Goal: Task Accomplishment & Management: Manage account settings

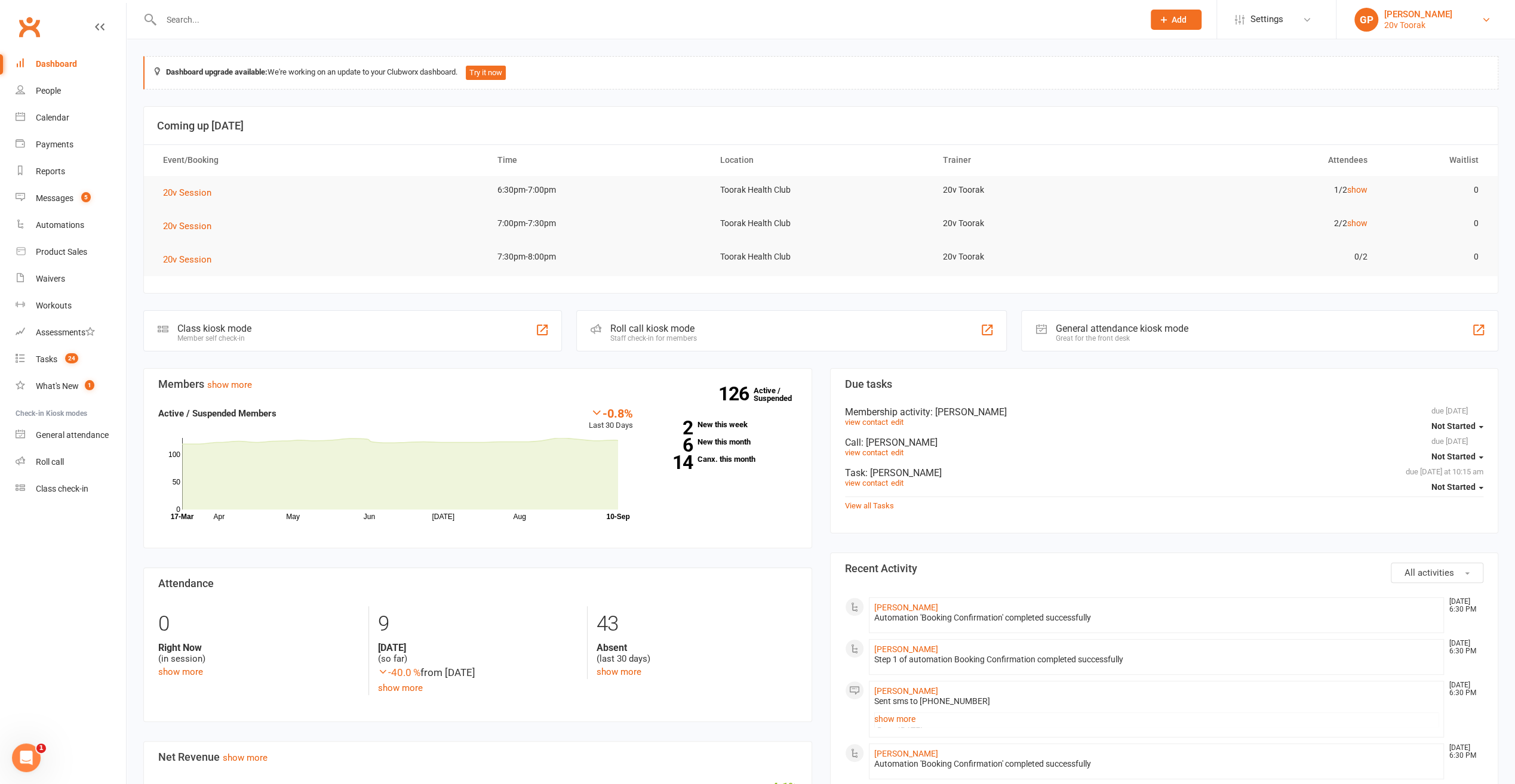
click at [1471, 24] on link "[PERSON_NAME] 20v Toorak" at bounding box center [1425, 20] width 143 height 24
click at [49, 174] on div "Reports" at bounding box center [50, 172] width 30 height 10
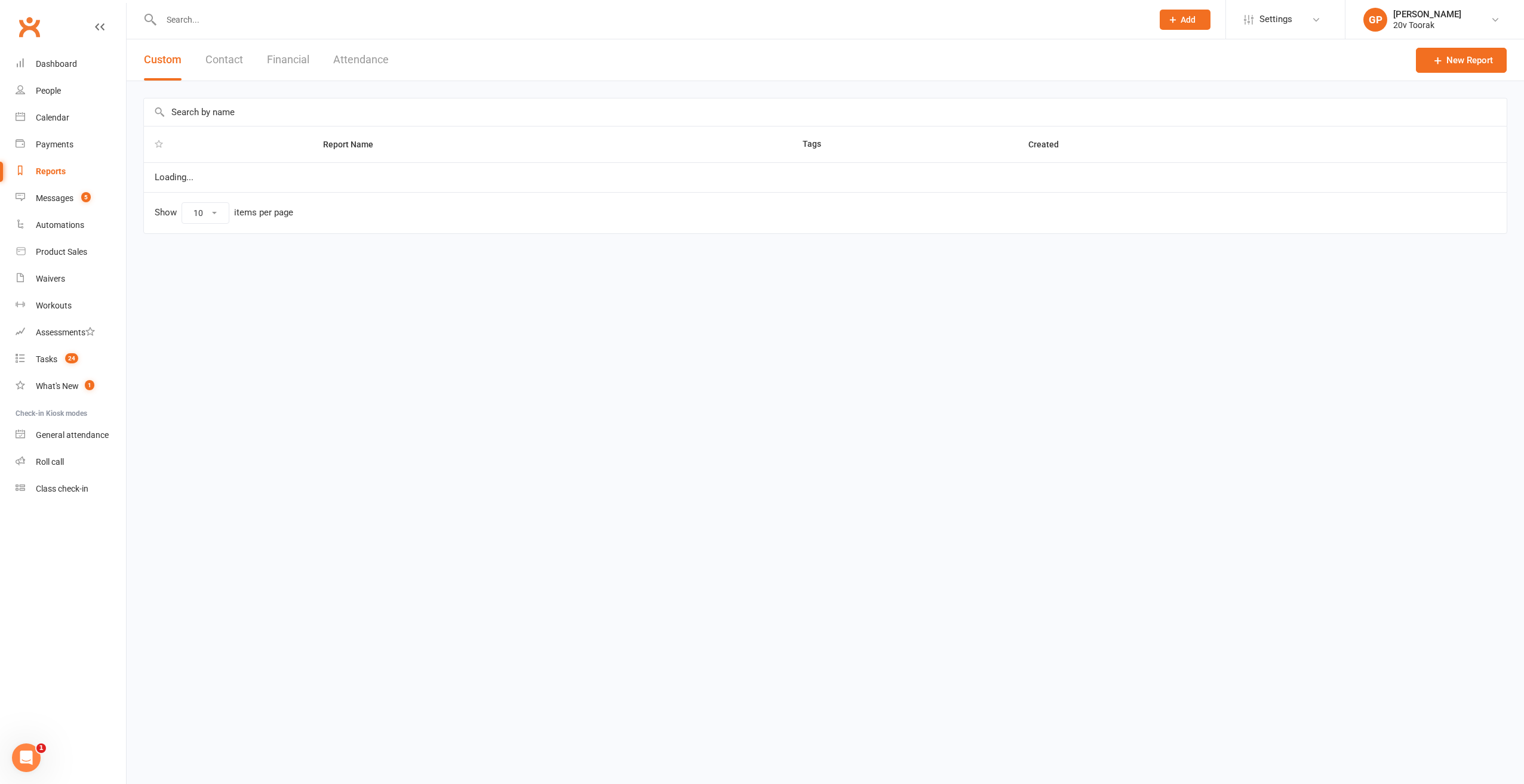
select select "100"
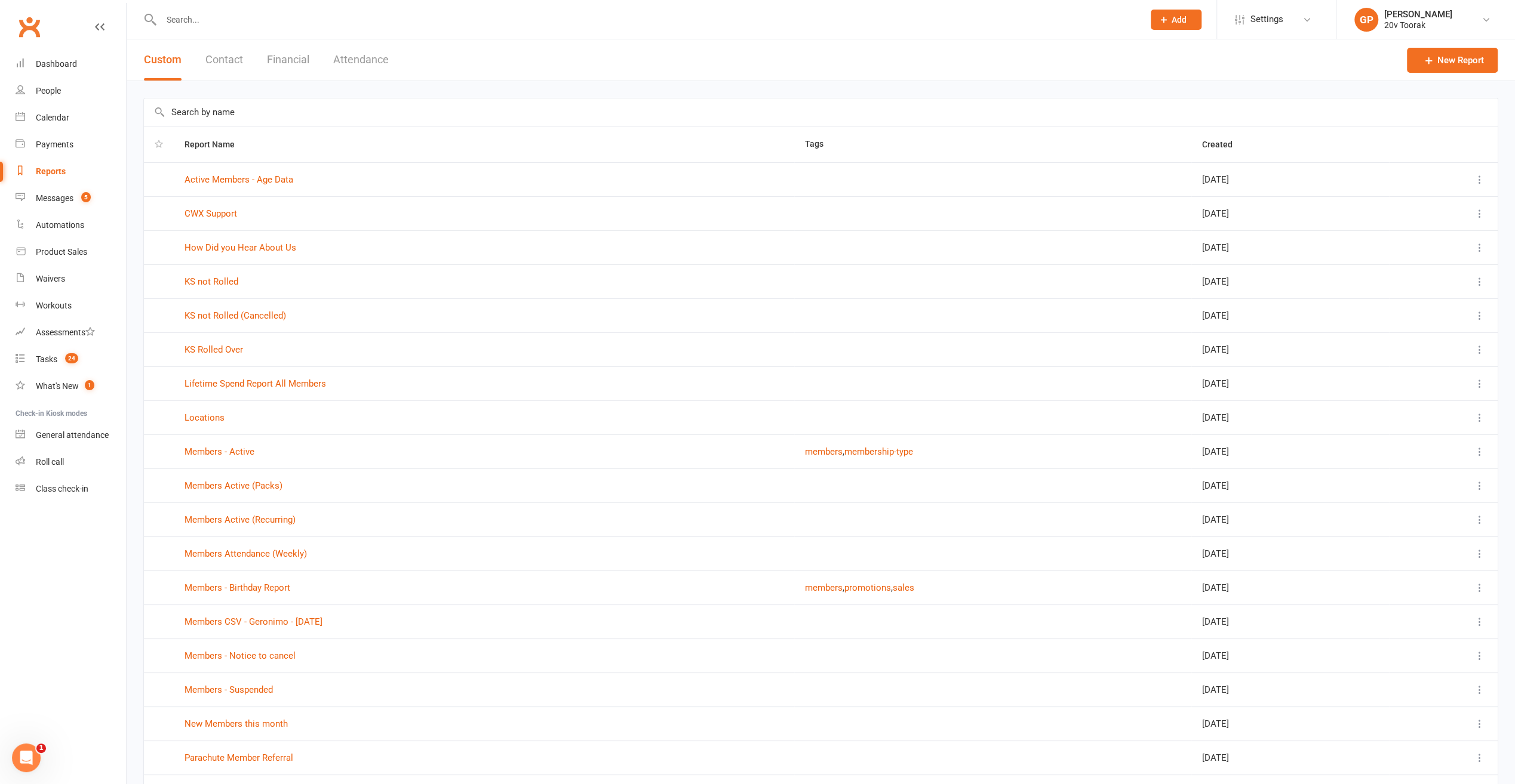
click at [311, 58] on div "Custom Contact Financial Attendance" at bounding box center [265, 60] width 279 height 41
click at [303, 58] on button "Financial" at bounding box center [288, 60] width 42 height 41
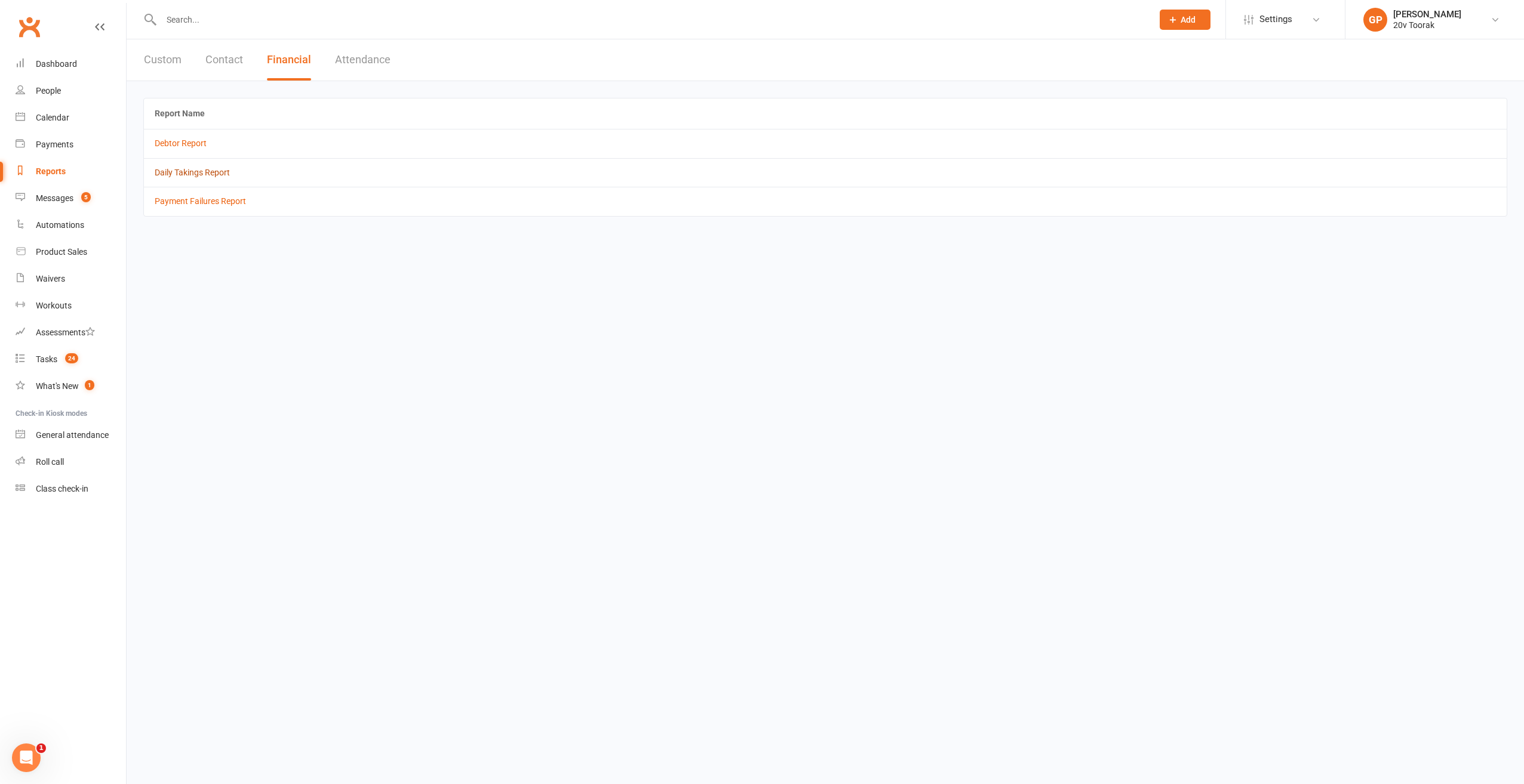
click at [182, 168] on link "Daily Takings Report" at bounding box center [192, 173] width 75 height 10
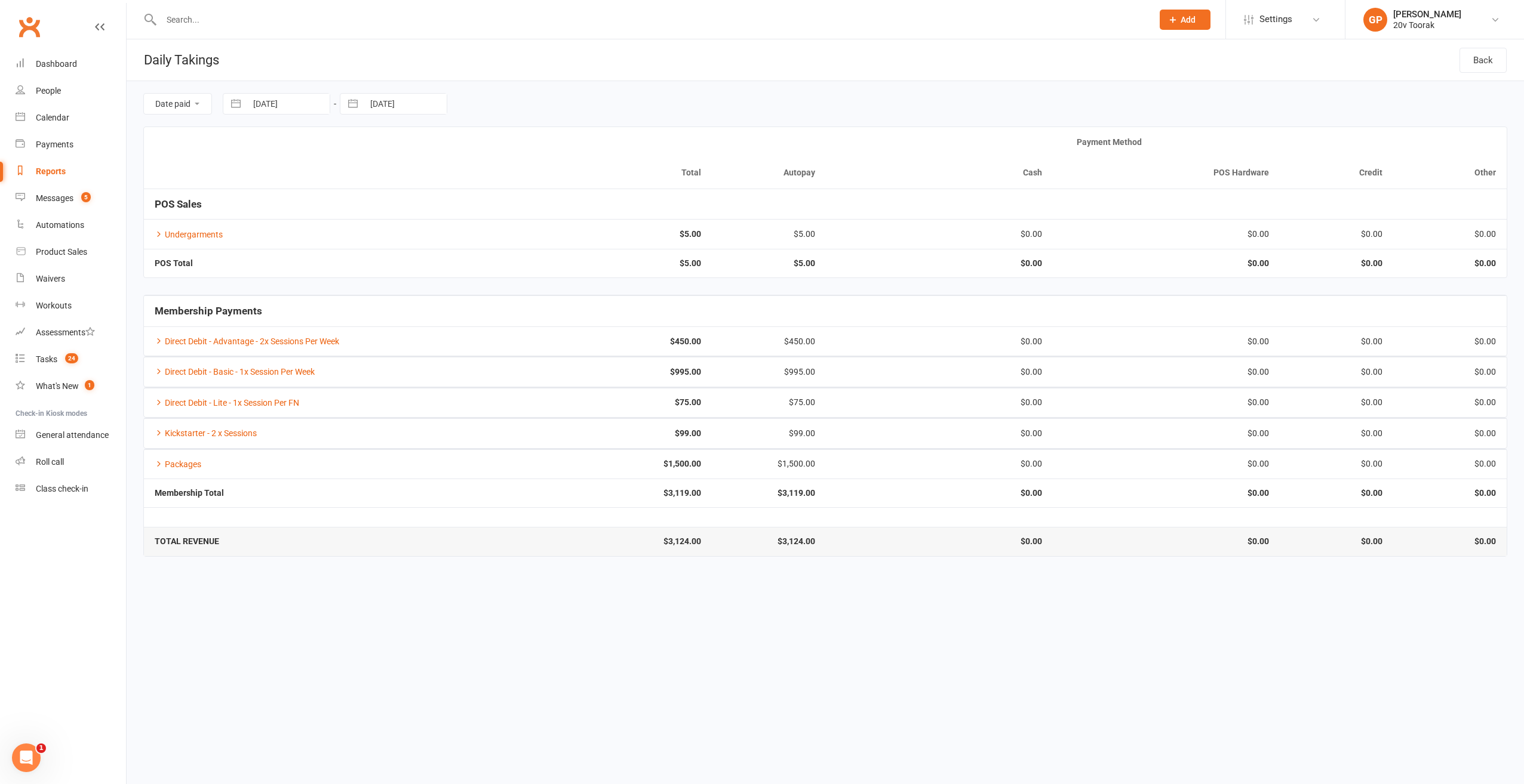
click at [231, 104] on button "button" at bounding box center [236, 104] width 22 height 21
select select "7"
select select "2025"
select select "8"
select select "2025"
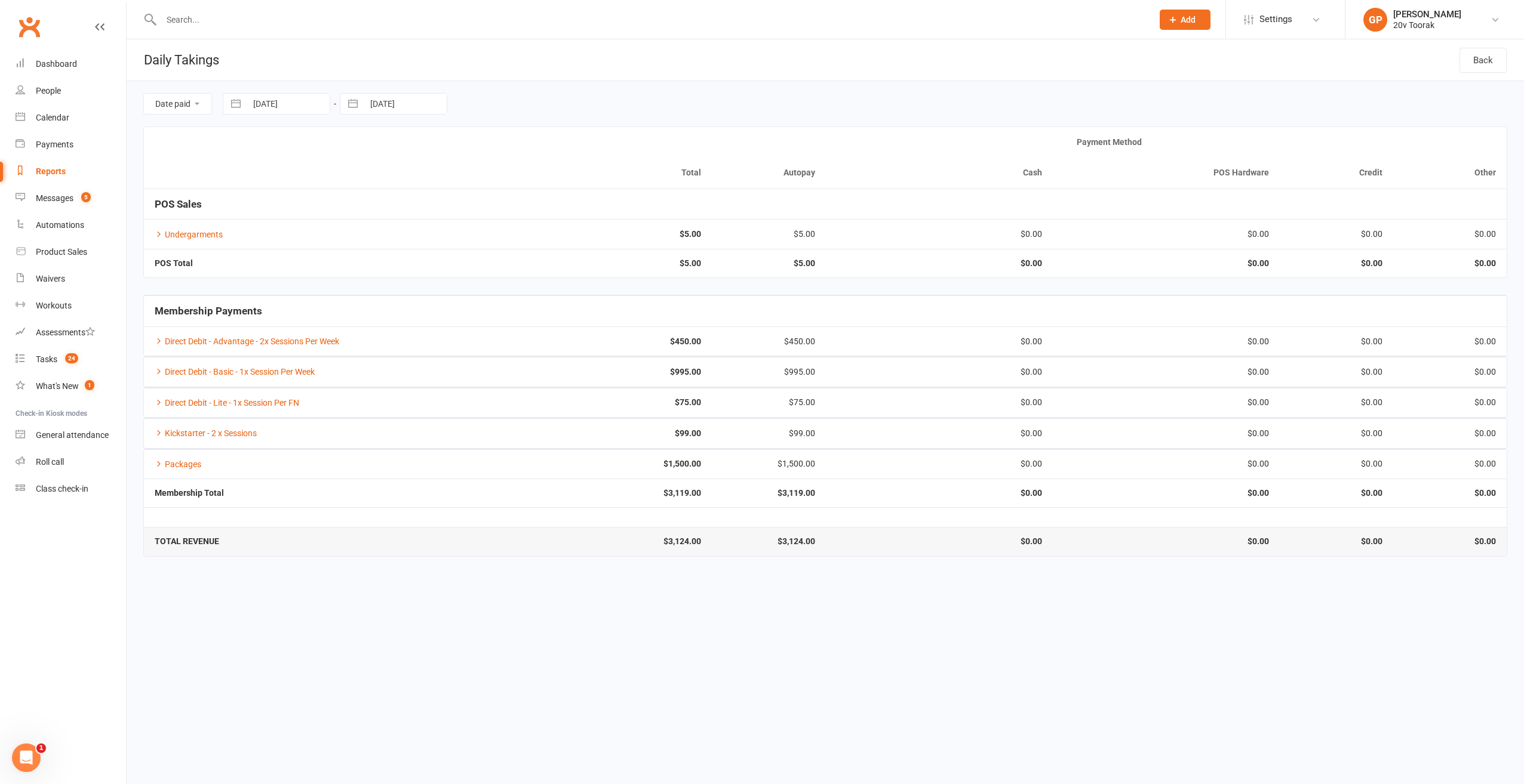
select select "9"
select select "2025"
click at [265, 198] on td "1" at bounding box center [271, 196] width 24 height 23
type input "01 Sep 2025"
click at [57, 59] on div "Dashboard" at bounding box center [56, 64] width 41 height 10
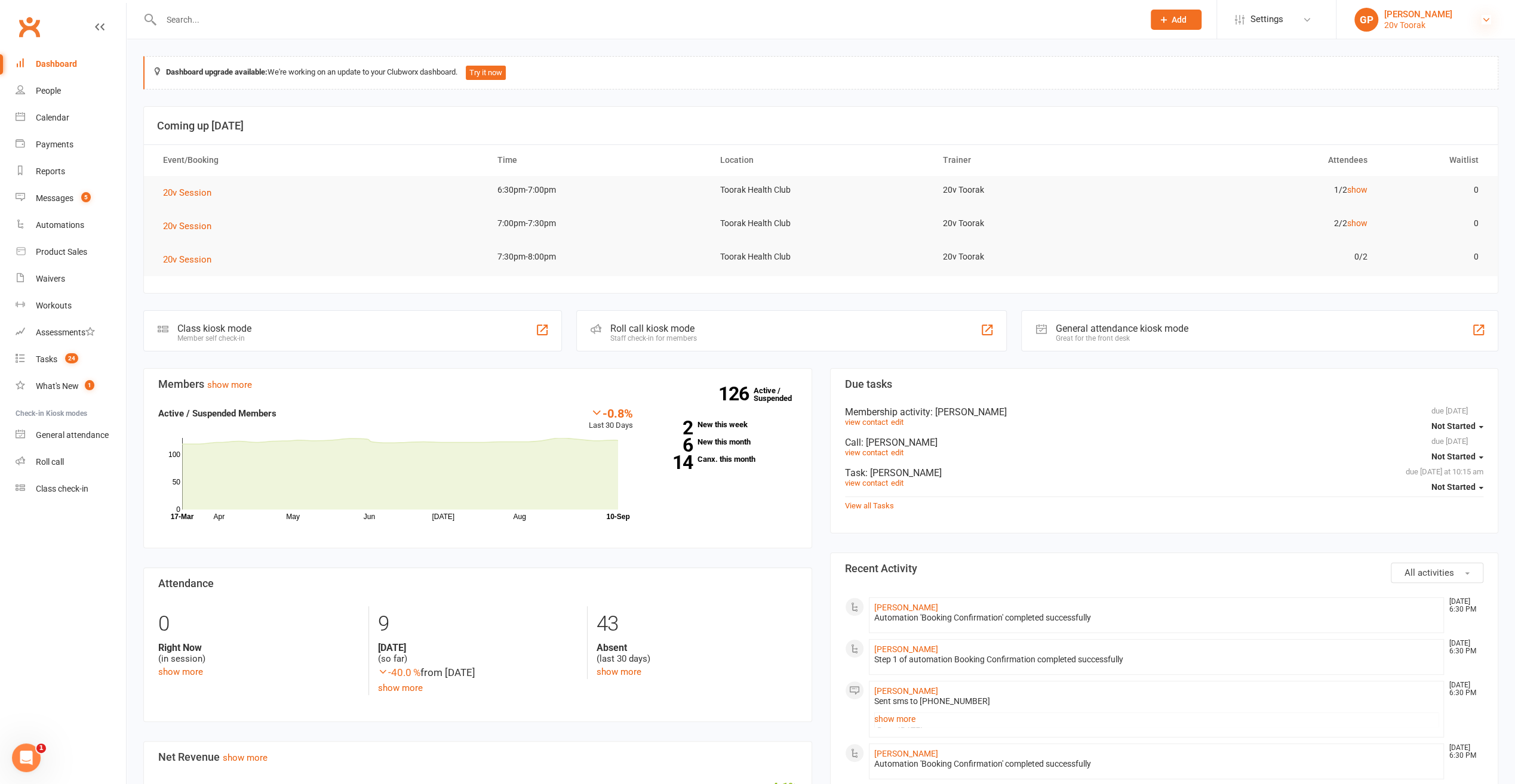
click at [1484, 23] on icon at bounding box center [1486, 20] width 10 height 10
click at [1430, 128] on link "Switch to: 20v Paddington" at bounding box center [1425, 137] width 179 height 28
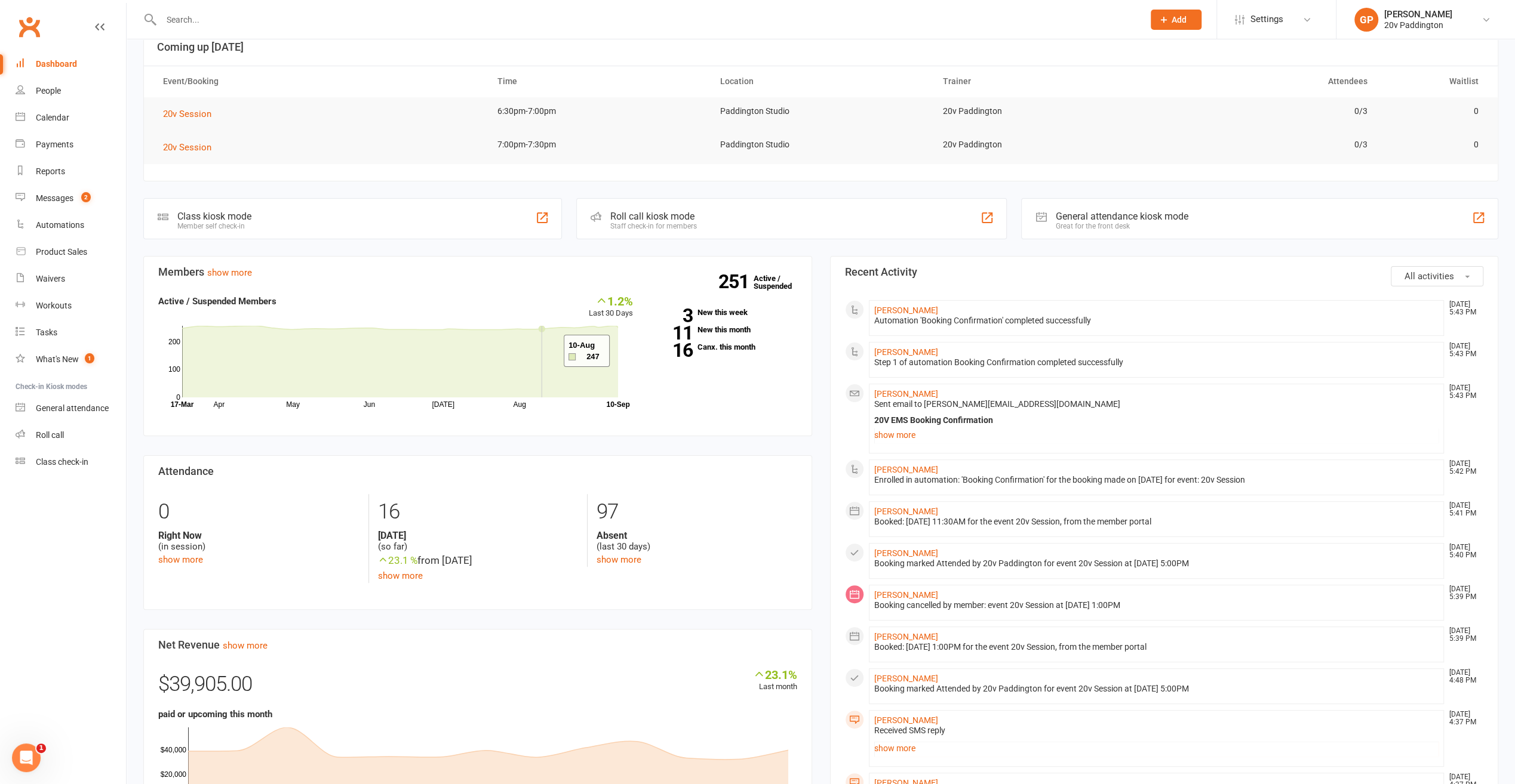
scroll to position [67, 0]
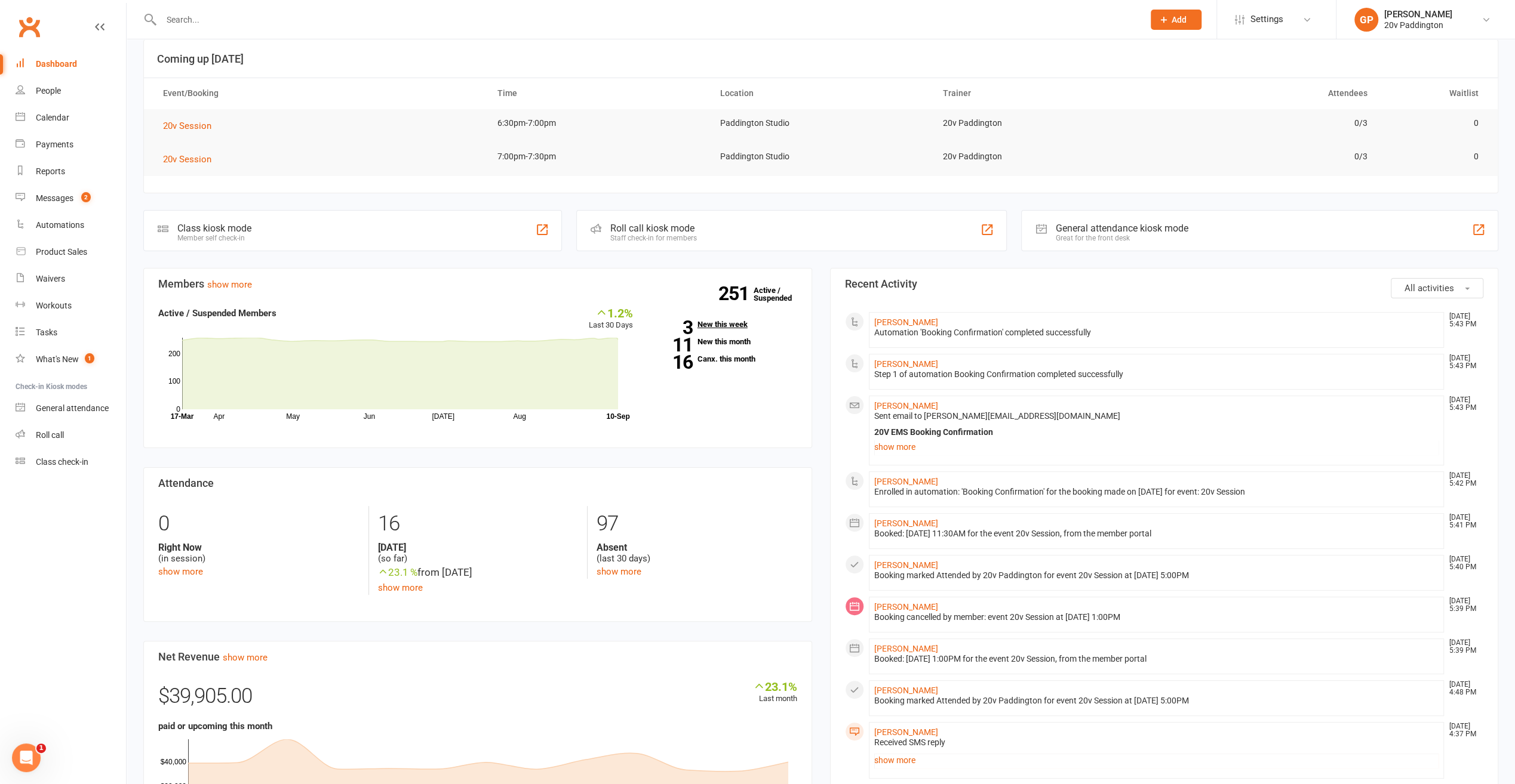
click at [732, 321] on link "3 New this week" at bounding box center [724, 324] width 146 height 8
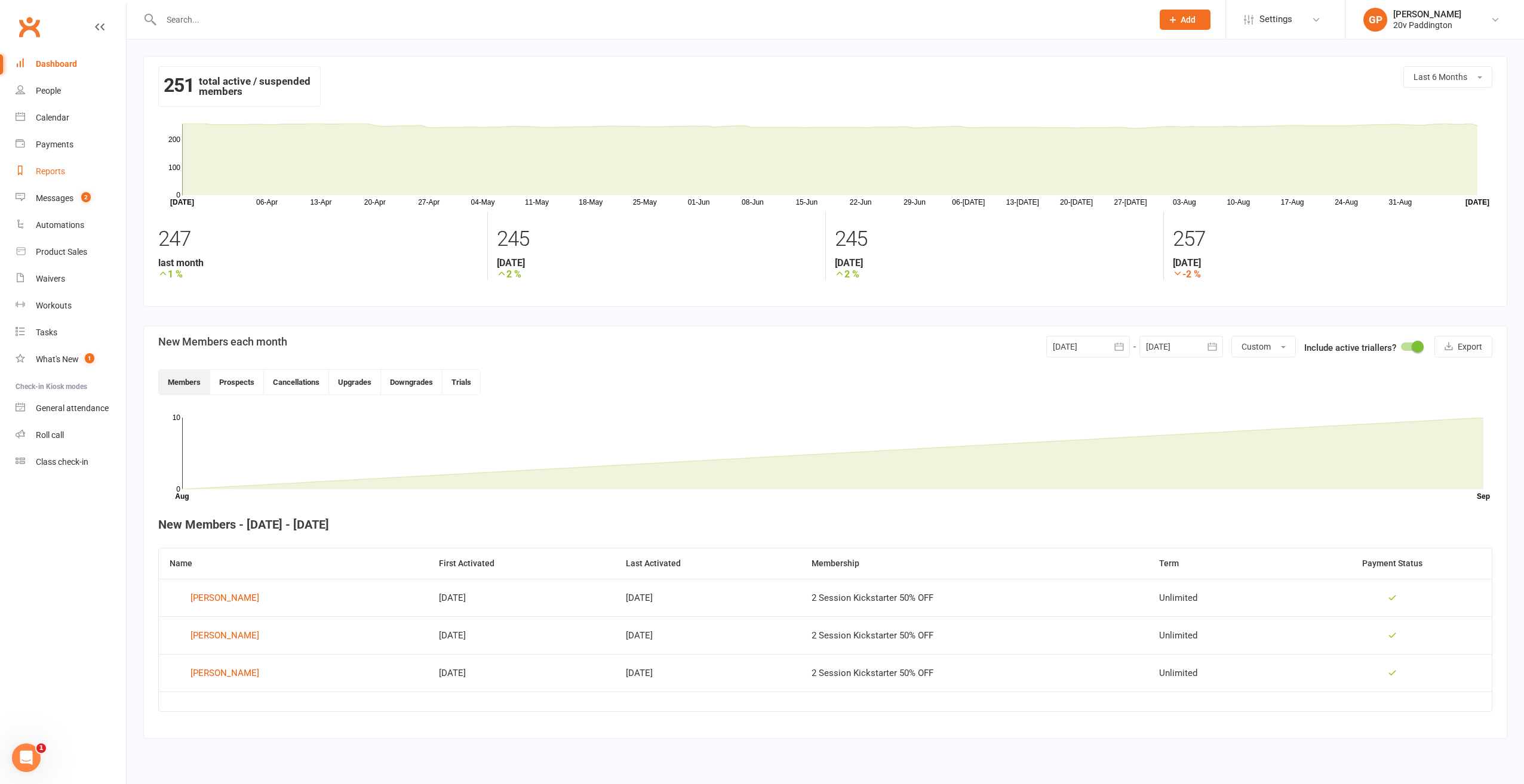
click at [40, 164] on link "Reports" at bounding box center [71, 171] width 110 height 27
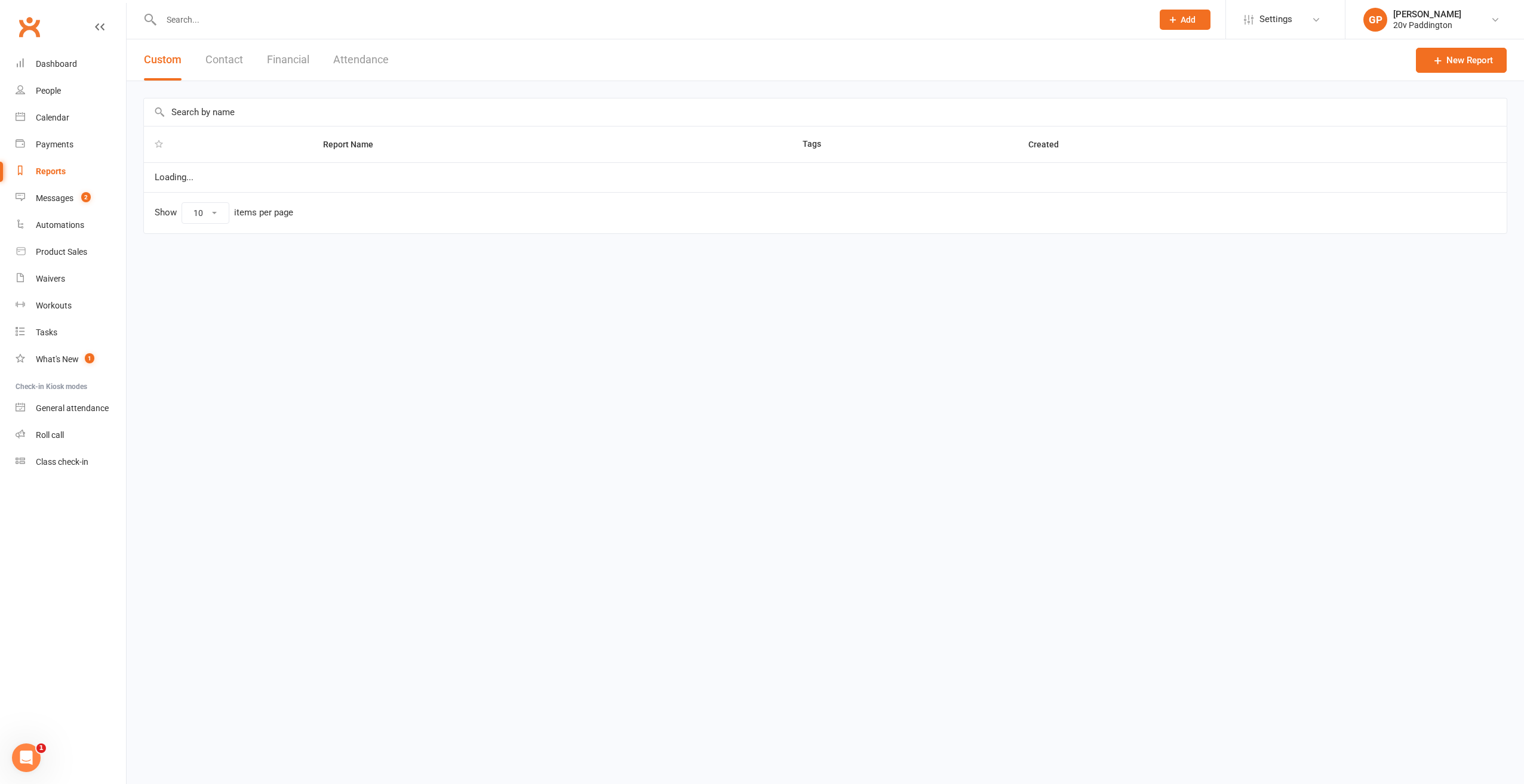
select select "25"
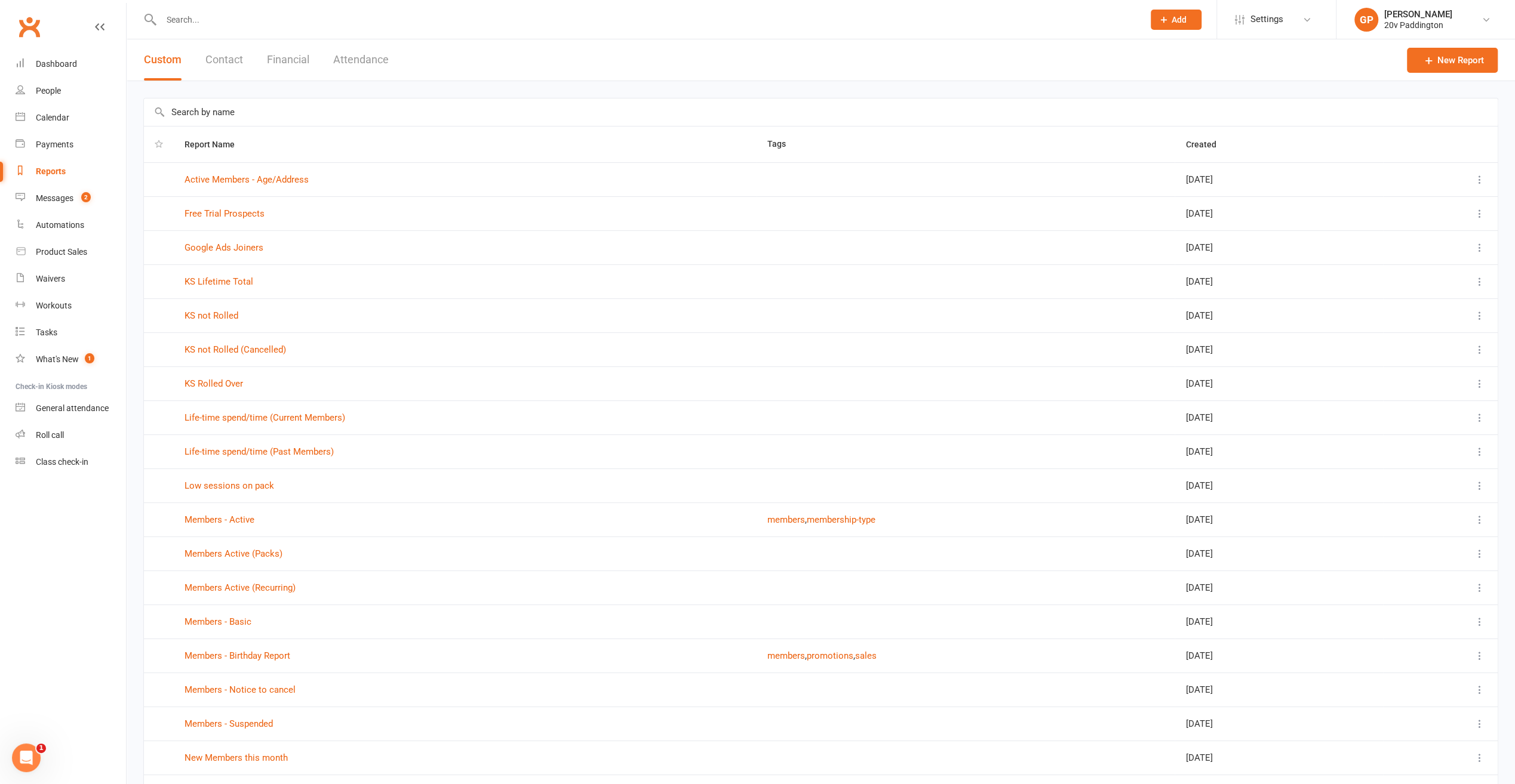
click at [288, 60] on button "Financial" at bounding box center [288, 60] width 42 height 41
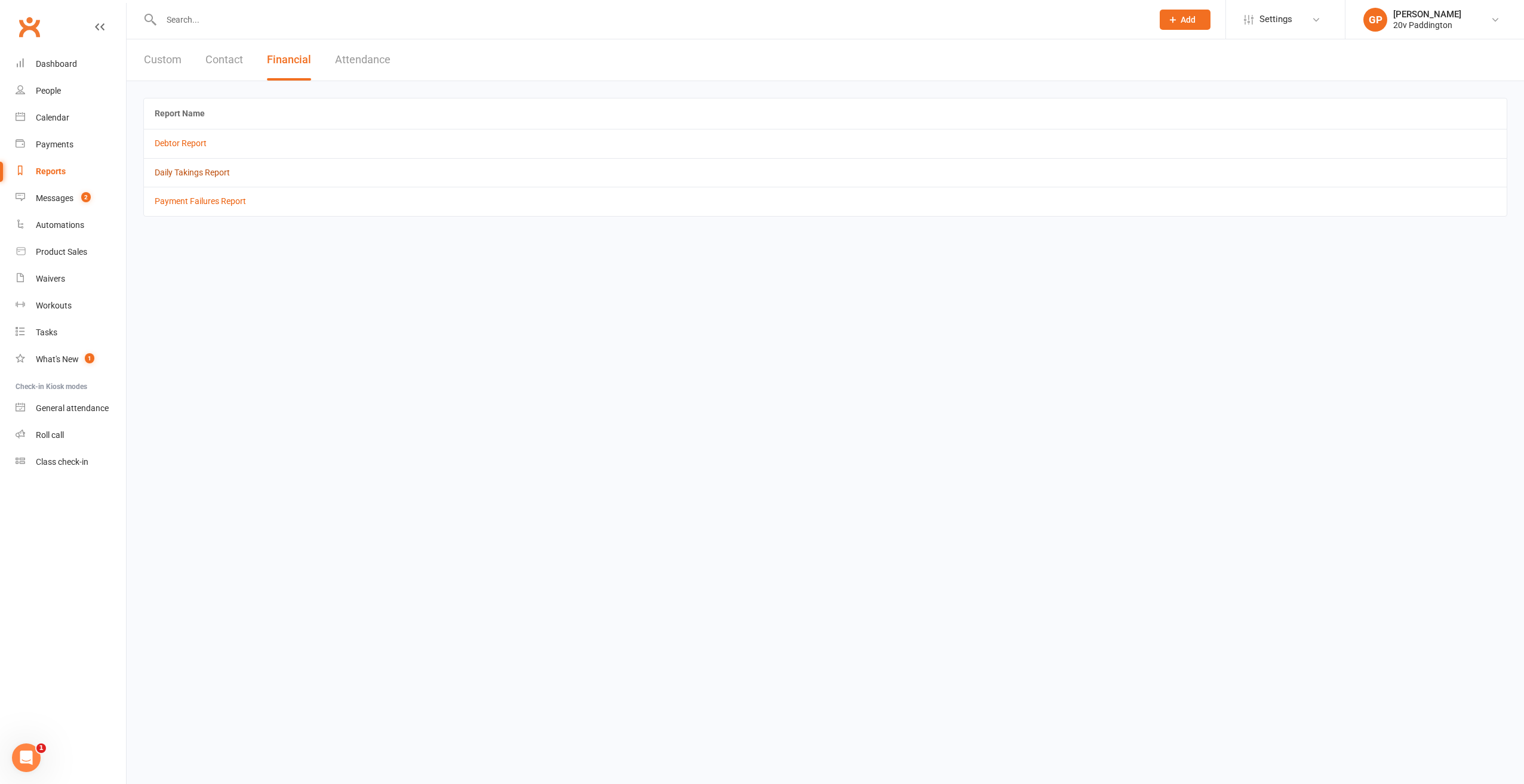
click at [185, 170] on link "Daily Takings Report" at bounding box center [192, 173] width 75 height 10
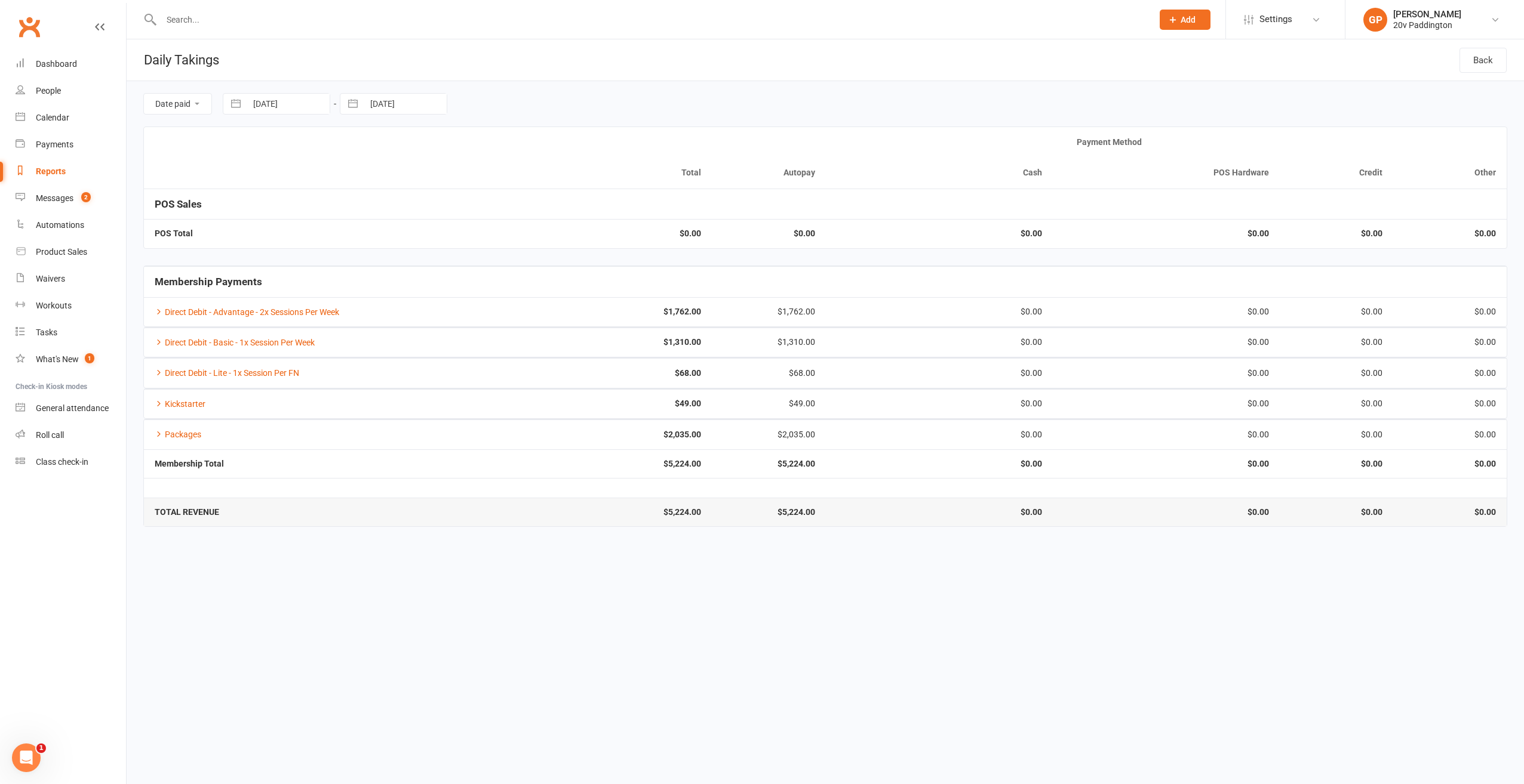
click at [239, 101] on button "button" at bounding box center [236, 104] width 22 height 21
select select "7"
select select "2025"
select select "8"
select select "2025"
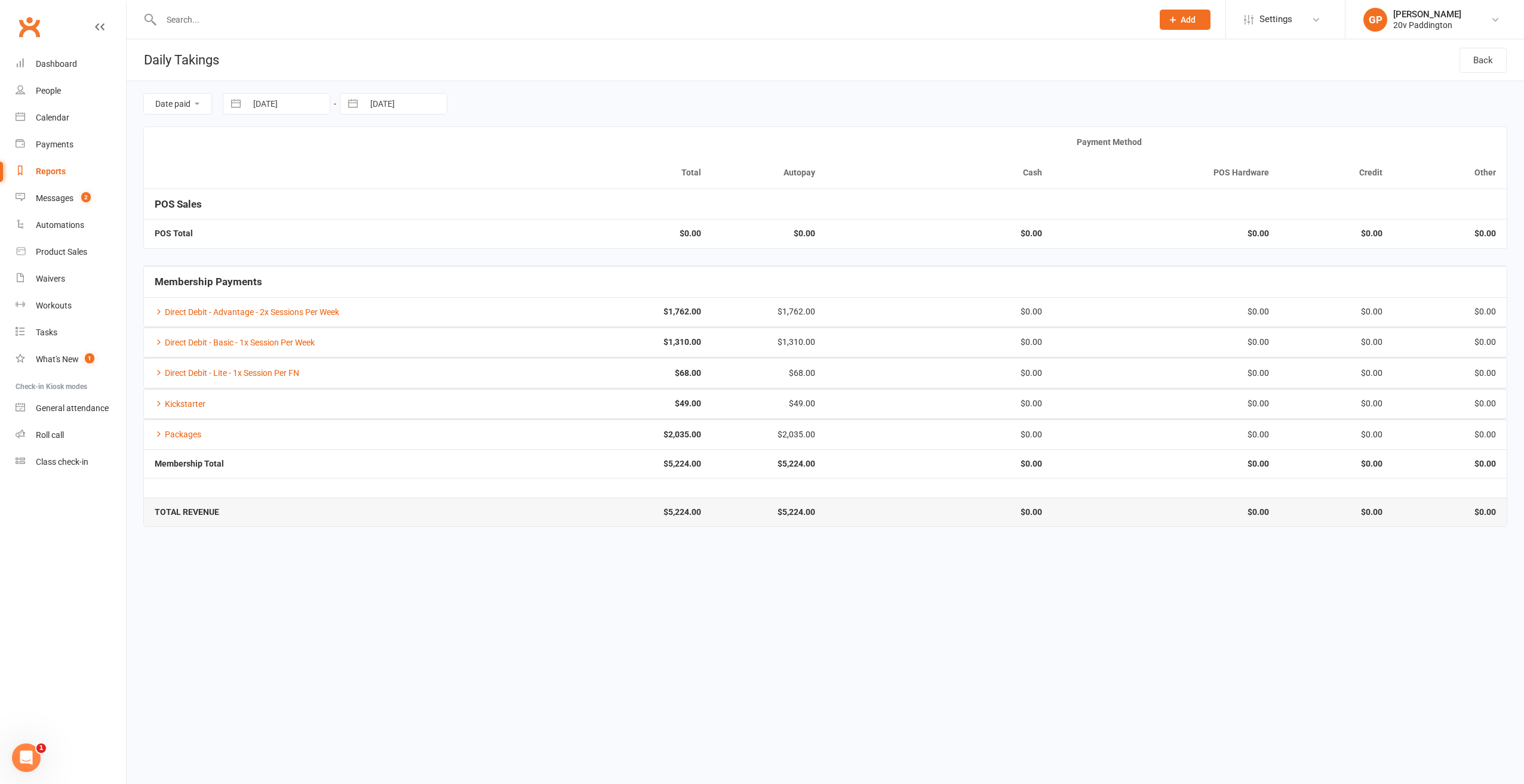
select select "9"
select select "2025"
click at [269, 189] on td "1" at bounding box center [271, 196] width 24 height 23
type input "01 Sep 2025"
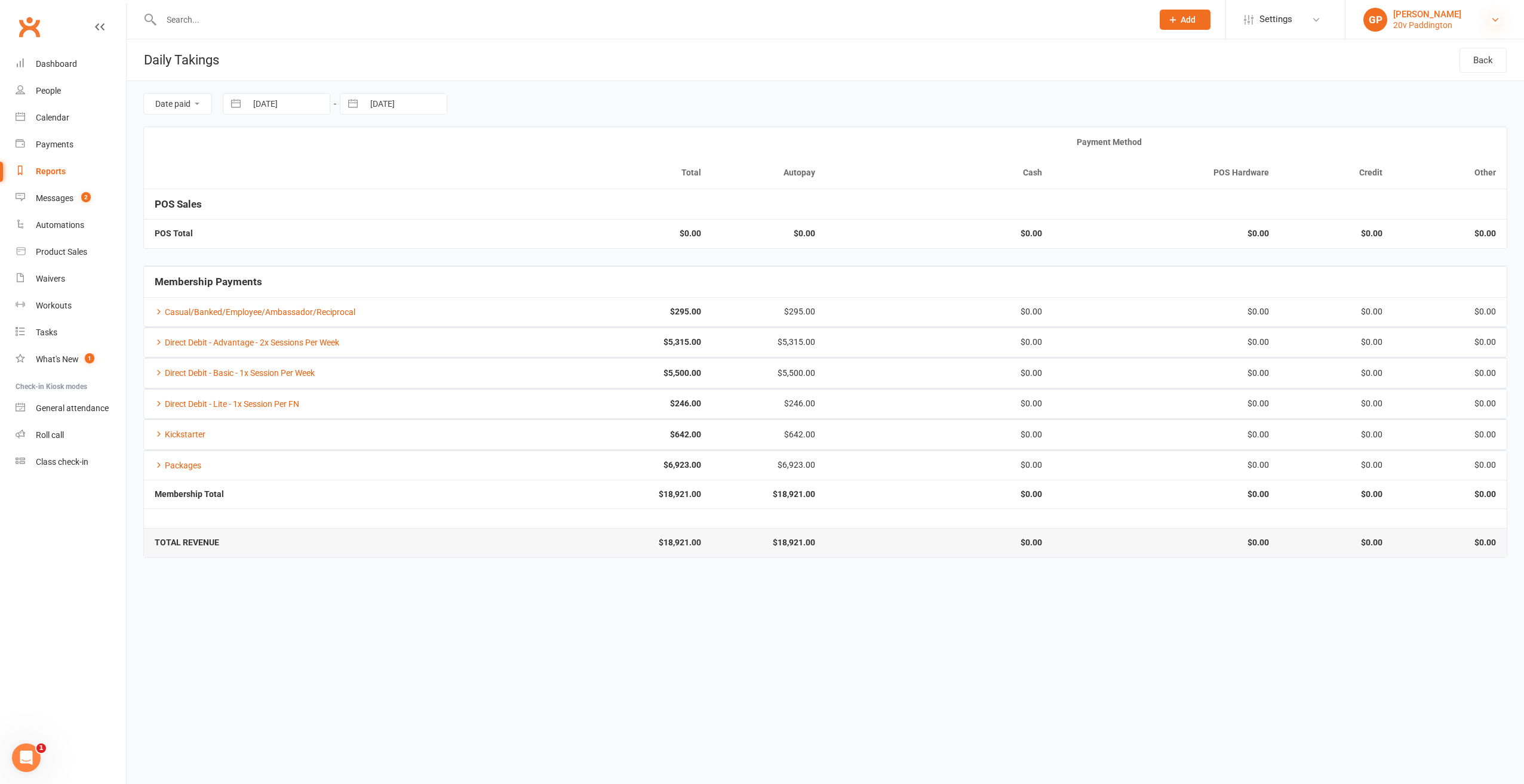
click at [1491, 22] on icon at bounding box center [1495, 20] width 10 height 10
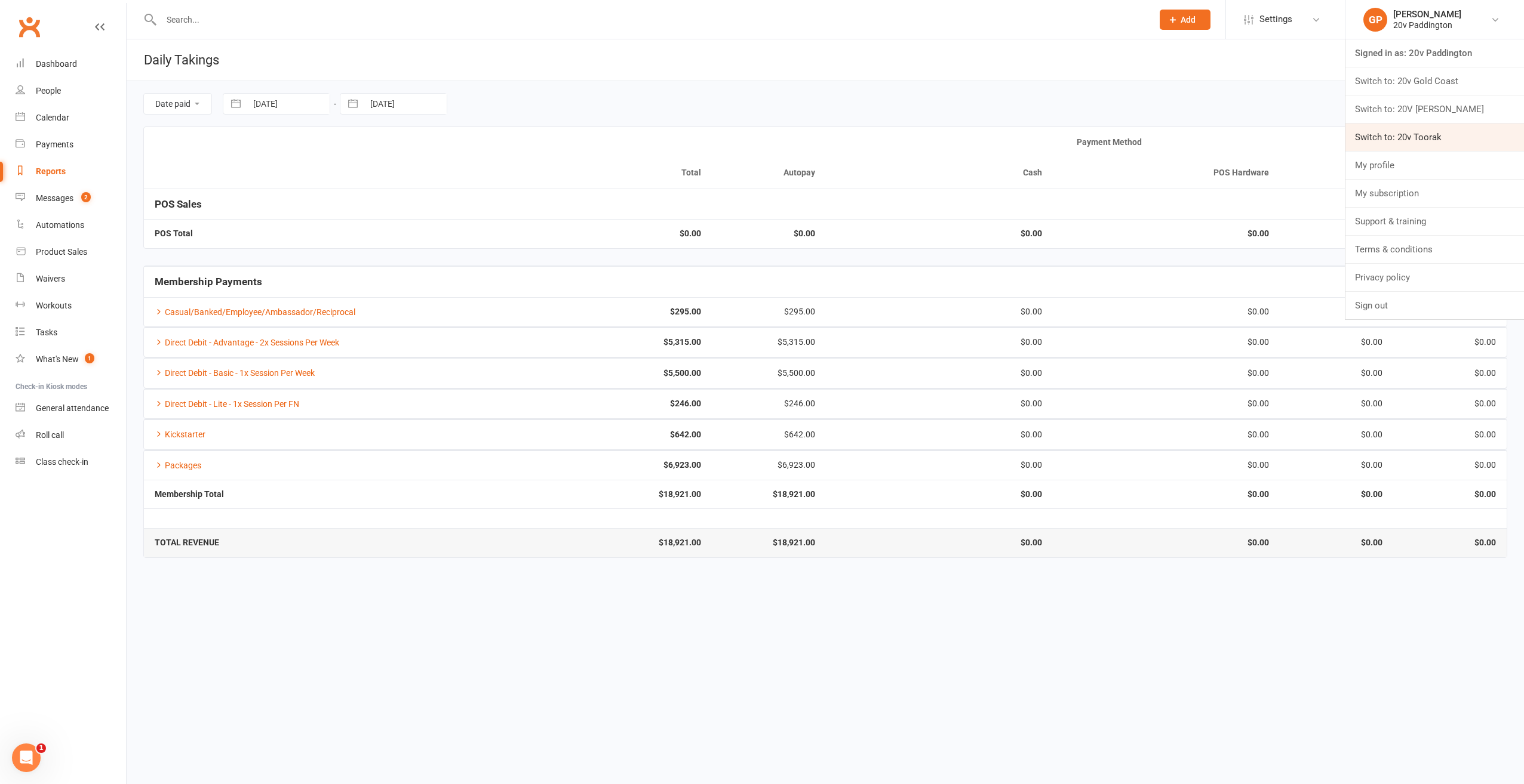
click at [1411, 135] on link "Switch to: 20v Toorak" at bounding box center [1434, 137] width 179 height 28
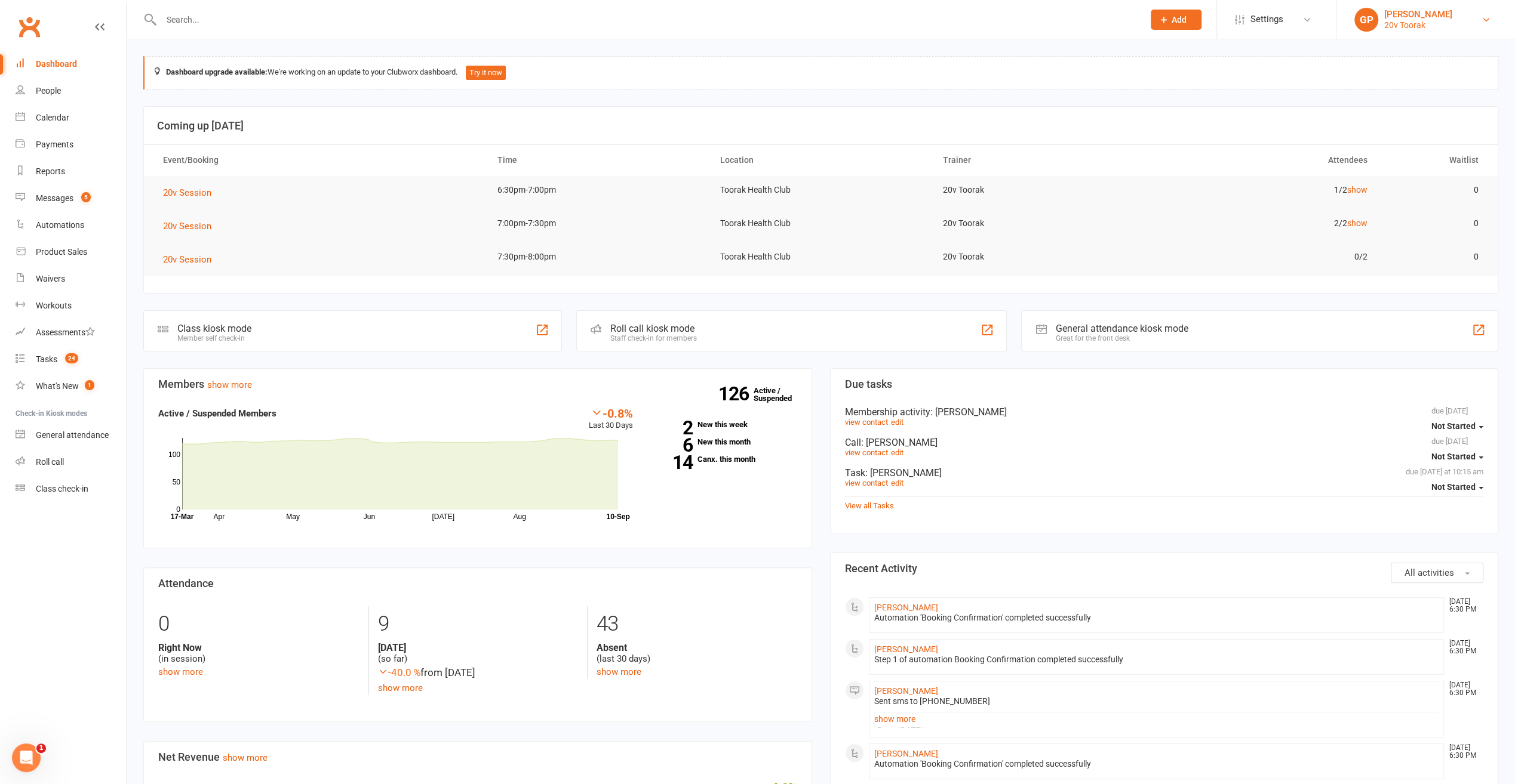
click at [1478, 17] on link "[PERSON_NAME] 20v Toorak" at bounding box center [1425, 20] width 143 height 24
click at [1399, 89] on link "Switch to: 20v Gold Coast" at bounding box center [1425, 81] width 179 height 28
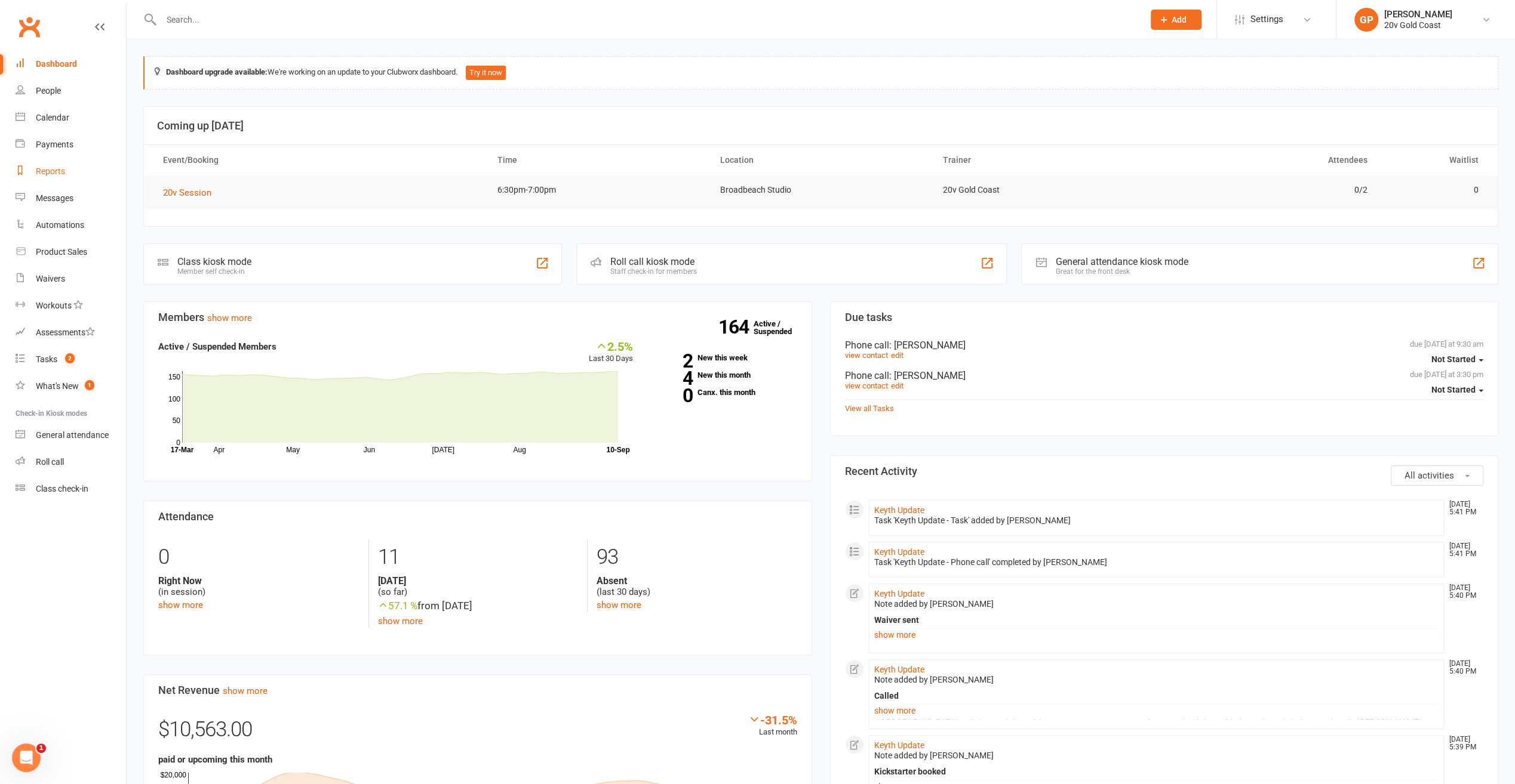
click at [45, 167] on div "Reports" at bounding box center [50, 172] width 30 height 10
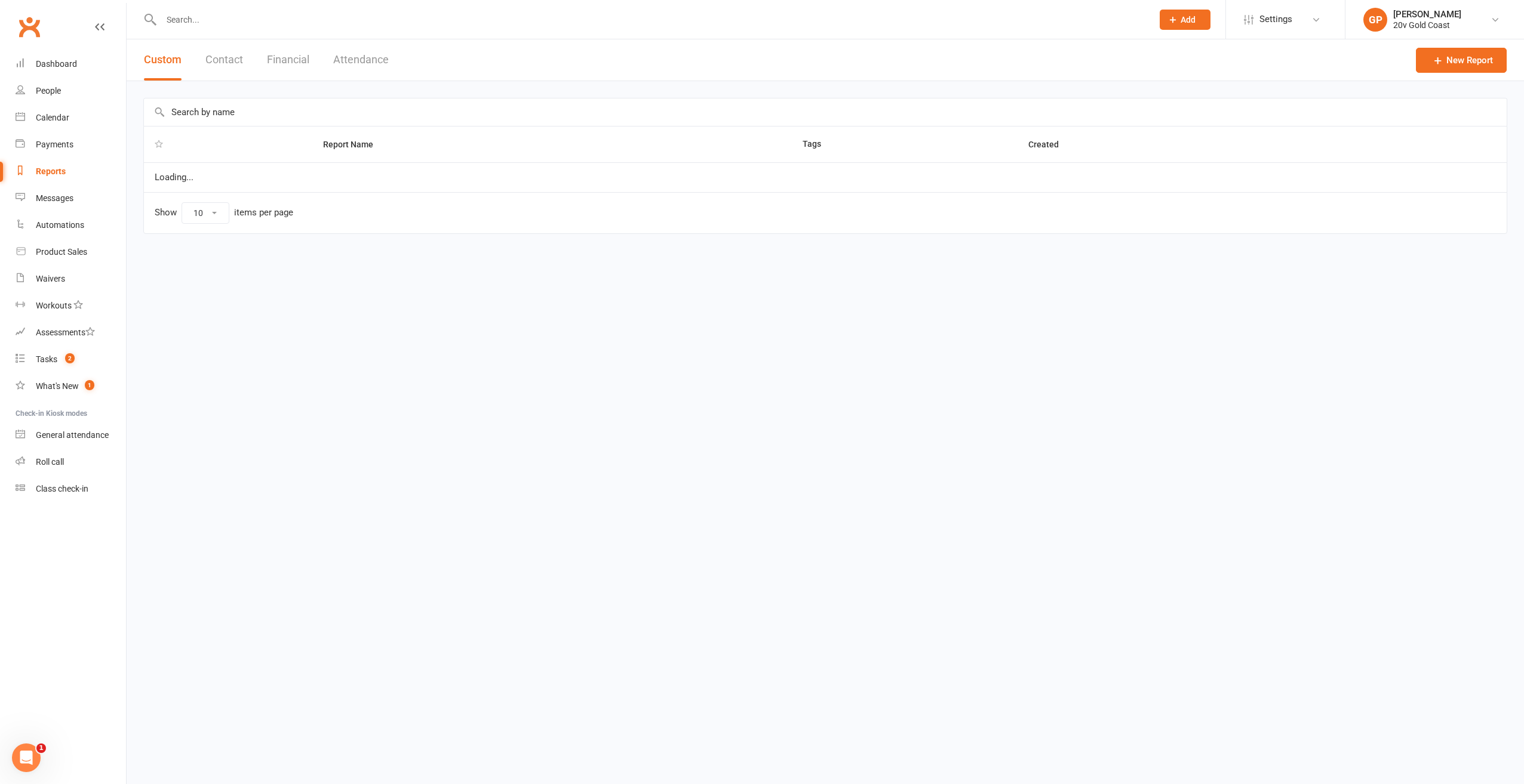
select select "100"
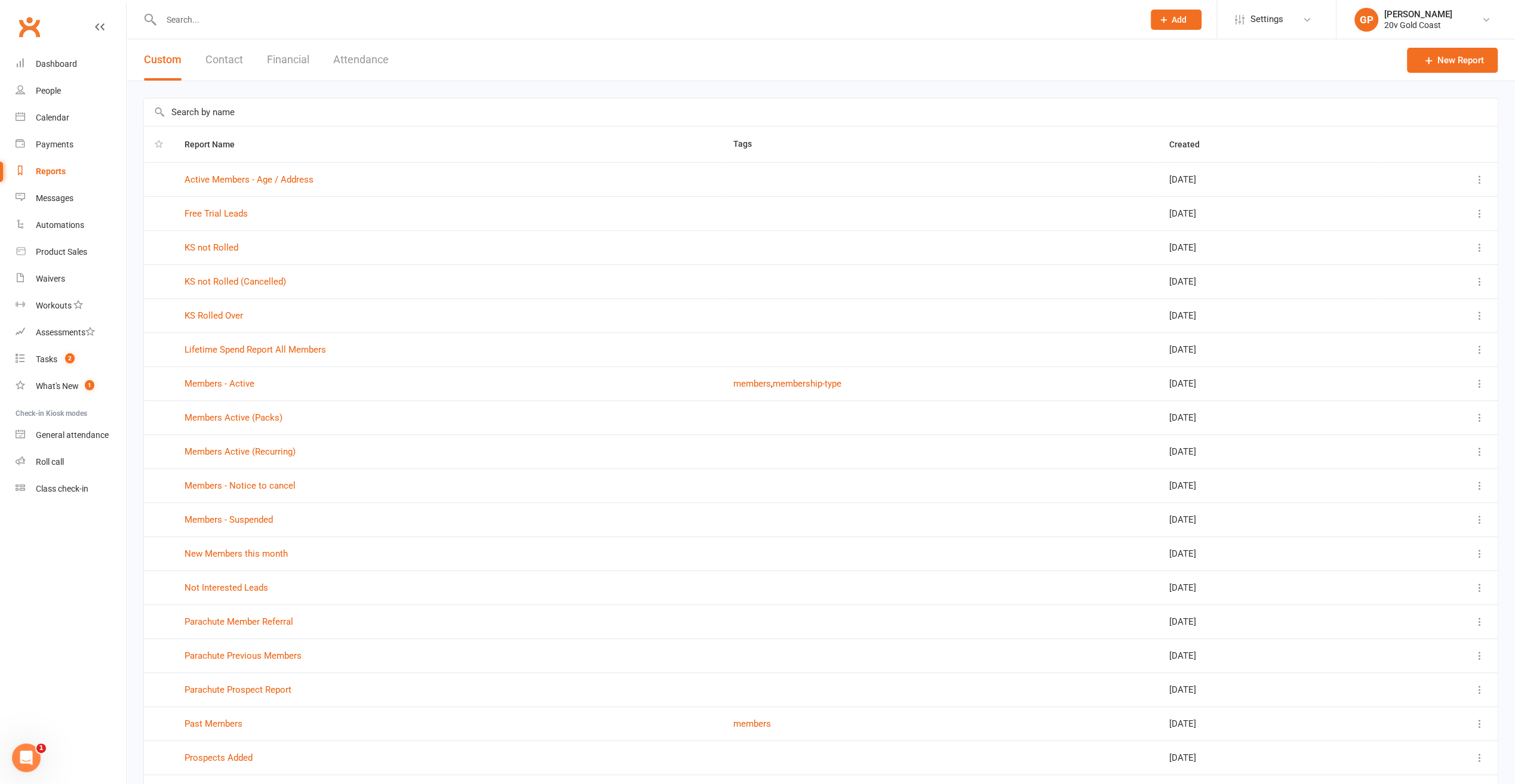
click at [303, 59] on button "Financial" at bounding box center [288, 60] width 42 height 41
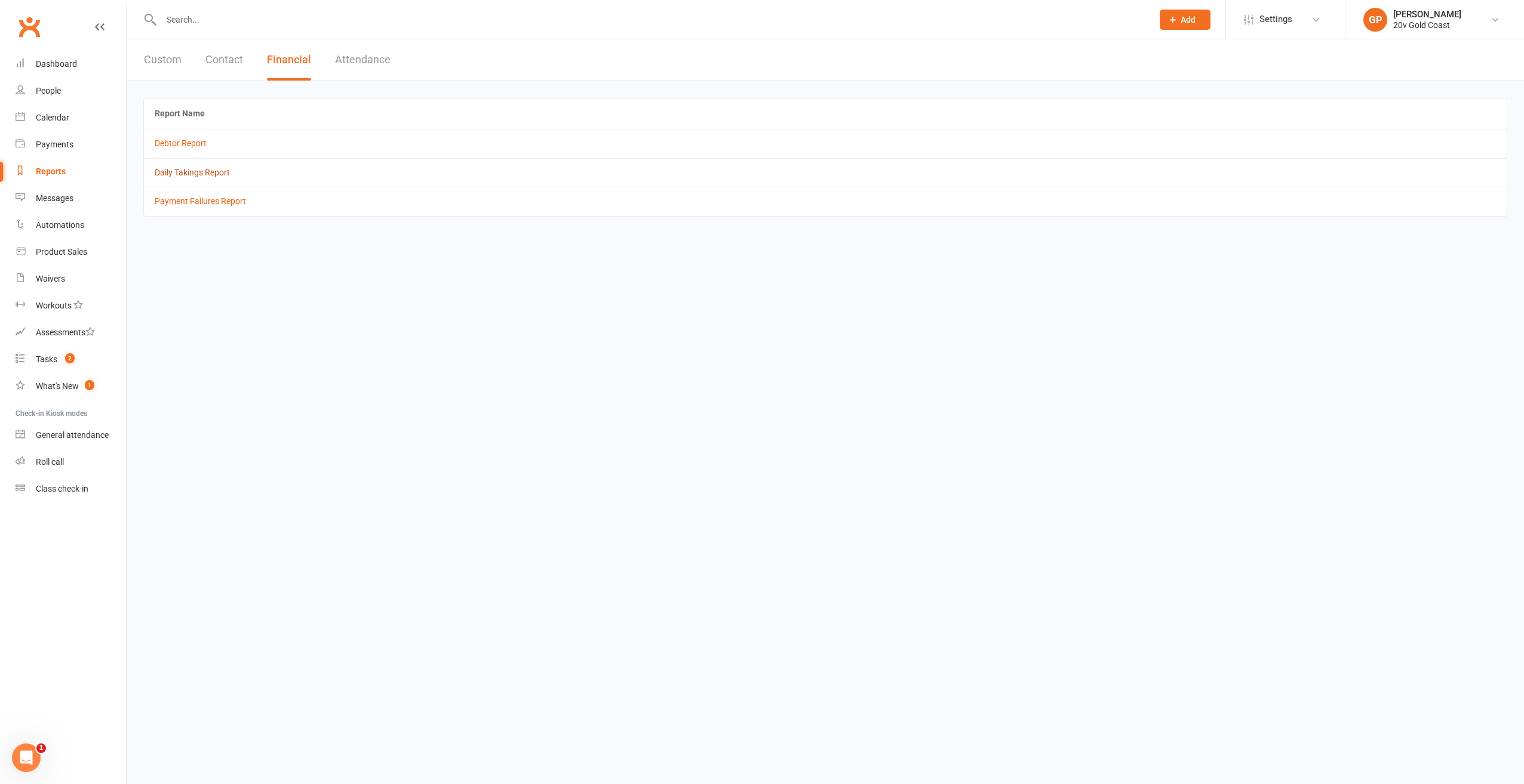
click at [197, 169] on link "Daily Takings Report" at bounding box center [192, 173] width 75 height 10
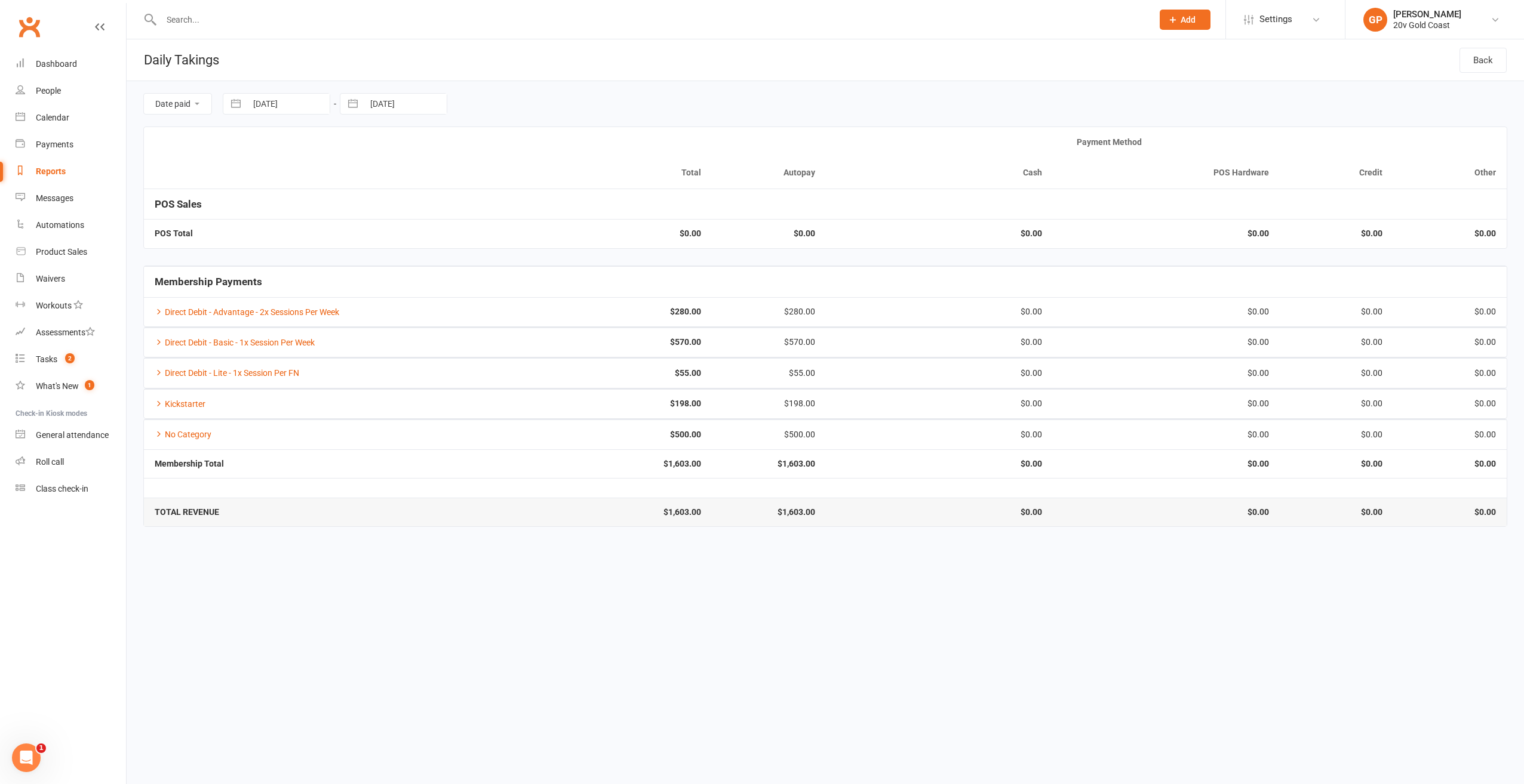
click at [244, 96] on button "button" at bounding box center [236, 104] width 22 height 21
select select "7"
select select "2025"
select select "8"
select select "2025"
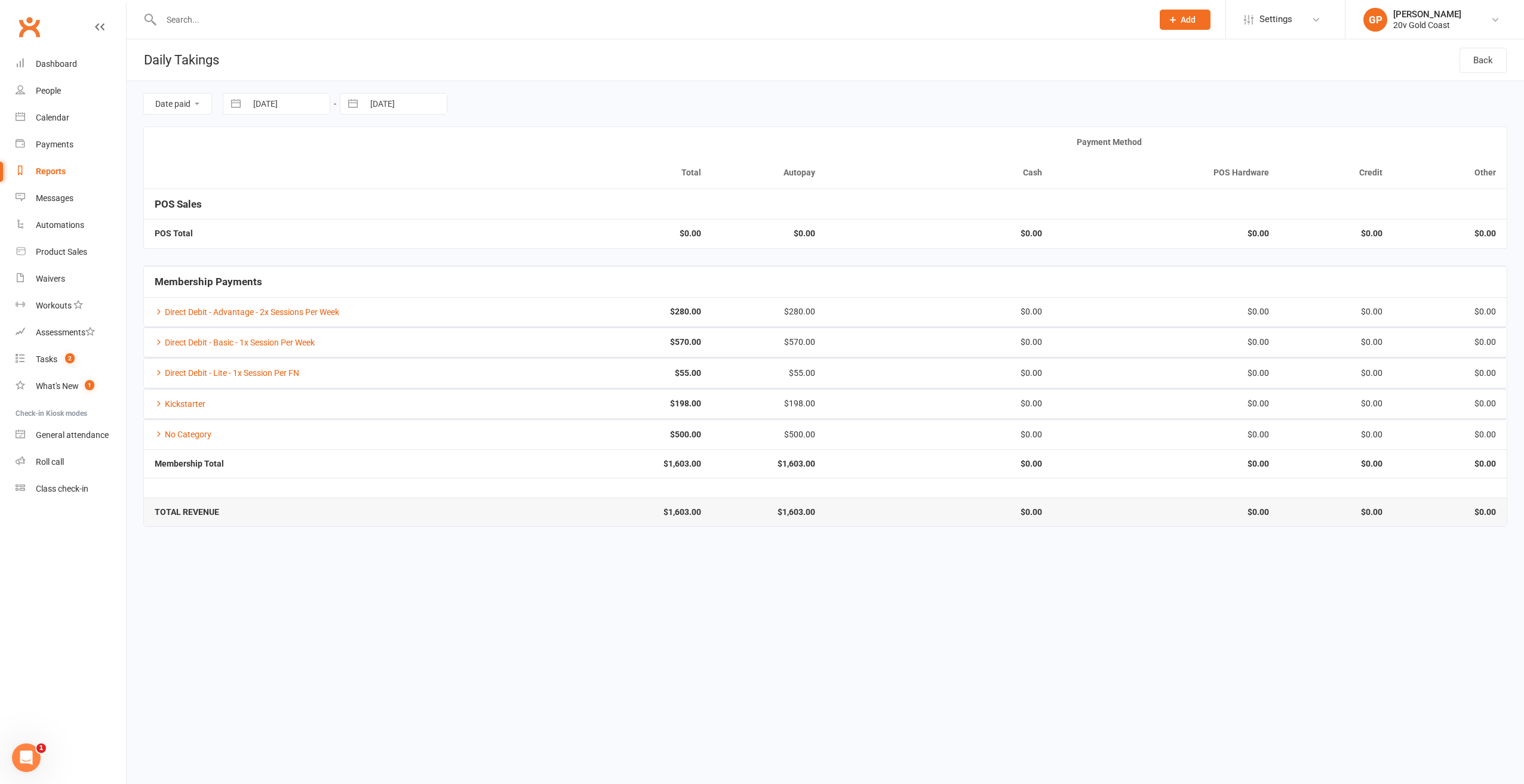
select select "9"
select select "2025"
click at [267, 187] on td "1" at bounding box center [271, 196] width 24 height 23
type input "01 Sep 2025"
click at [158, 431] on icon at bounding box center [159, 434] width 8 height 8
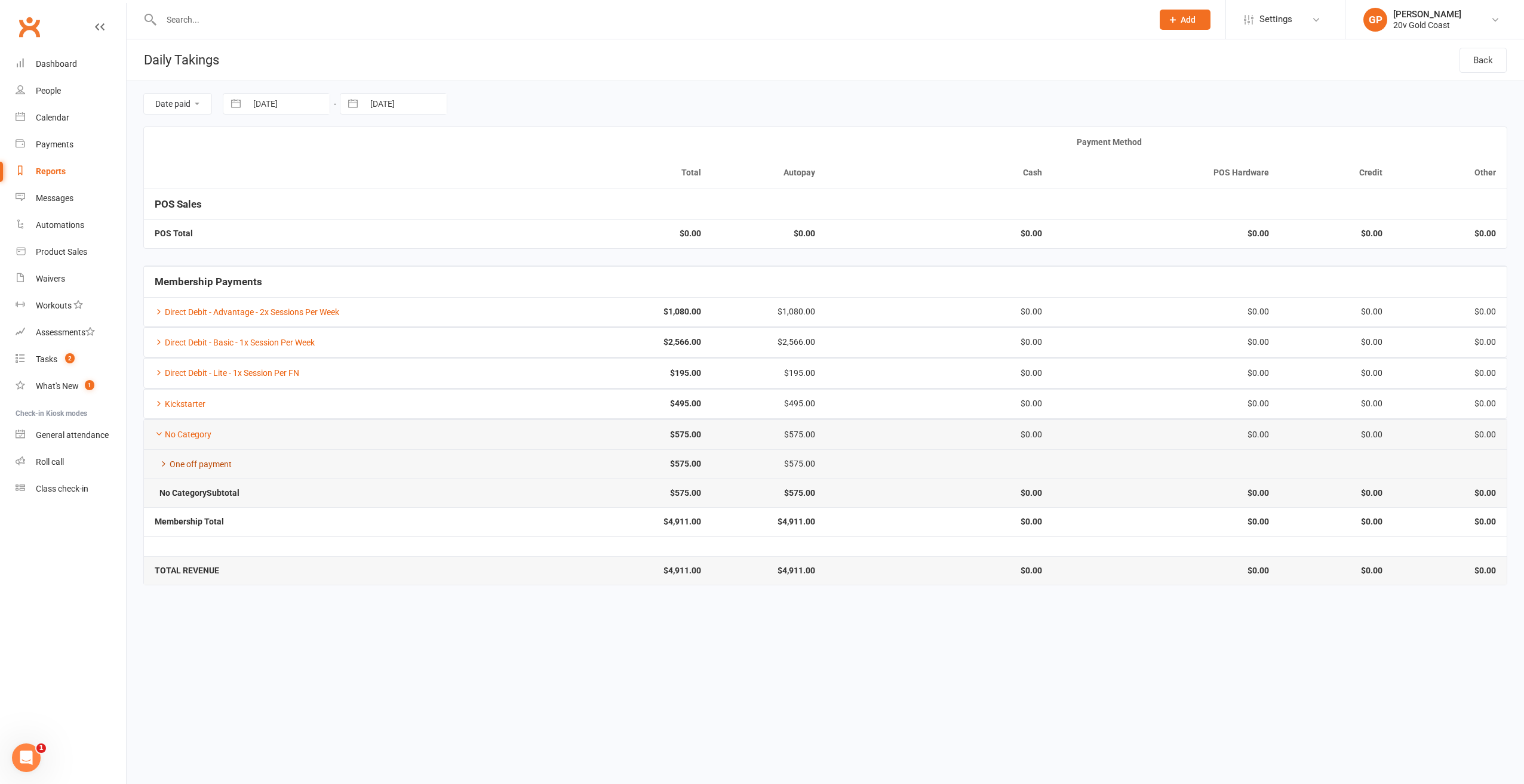
click at [163, 460] on icon at bounding box center [164, 463] width 8 height 8
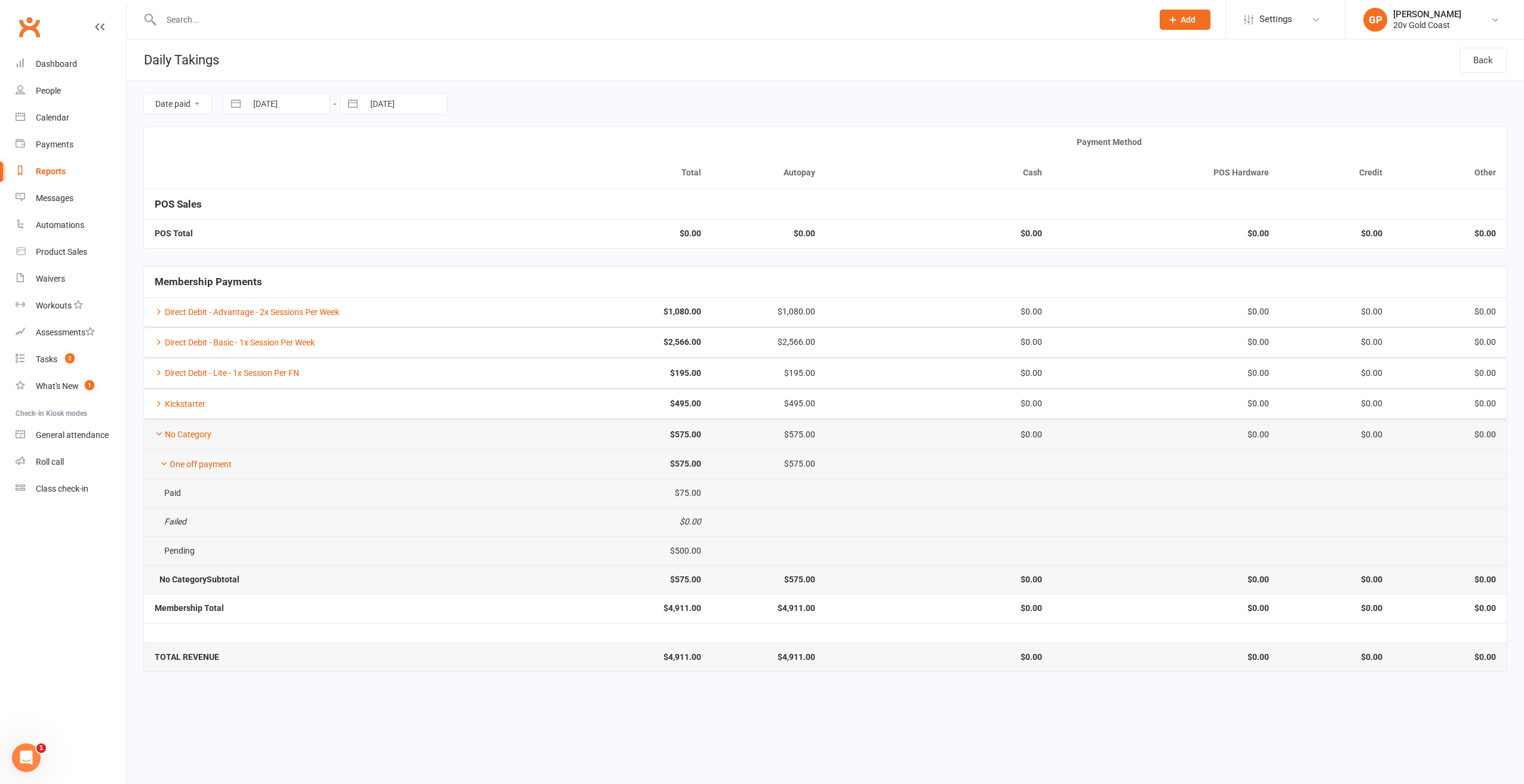
click at [175, 489] on div "Paid" at bounding box center [317, 493] width 315 height 9
click at [188, 551] on td "Pending" at bounding box center [315, 550] width 341 height 29
click at [160, 430] on icon at bounding box center [159, 434] width 8 height 8
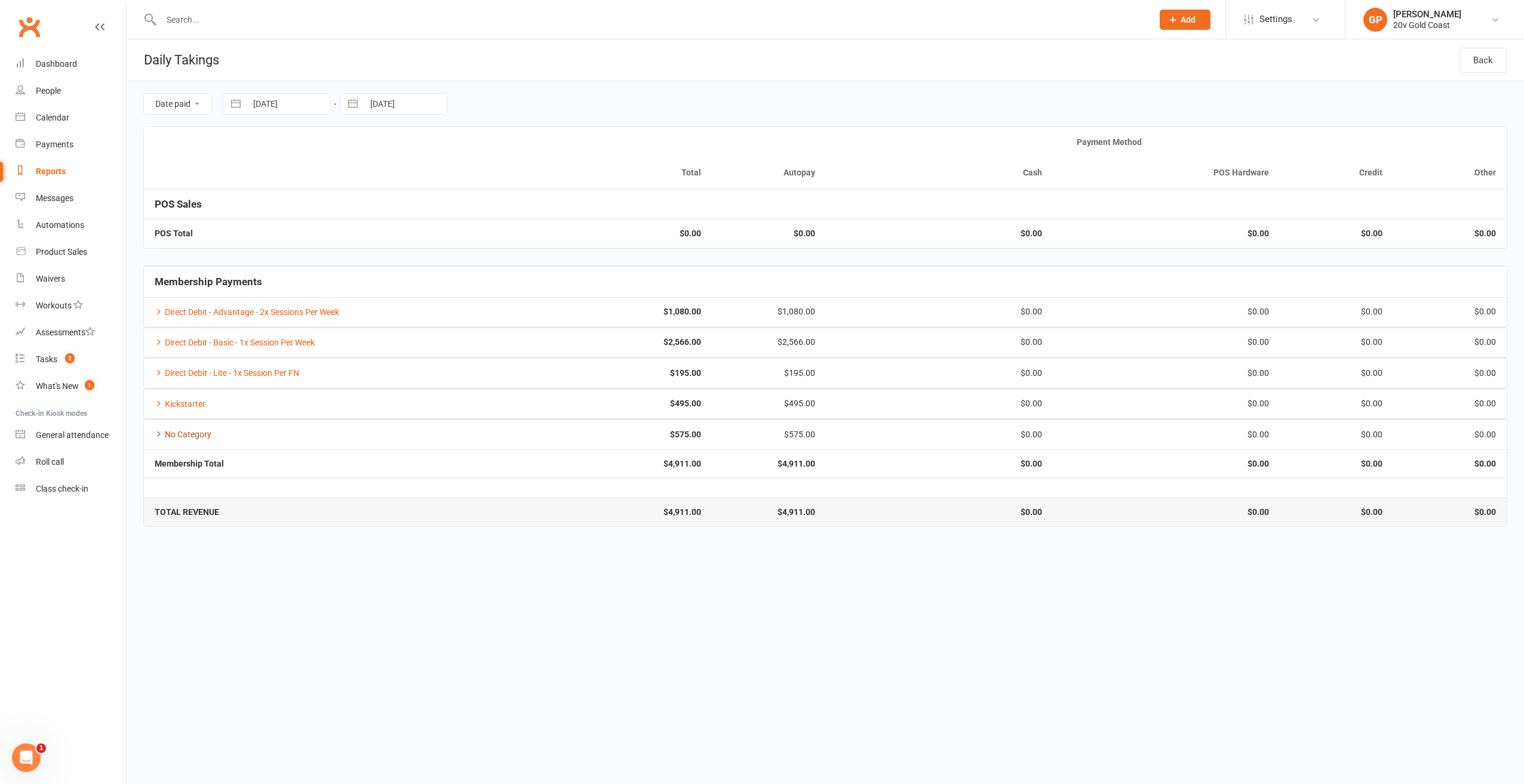
click at [160, 430] on icon at bounding box center [159, 434] width 8 height 8
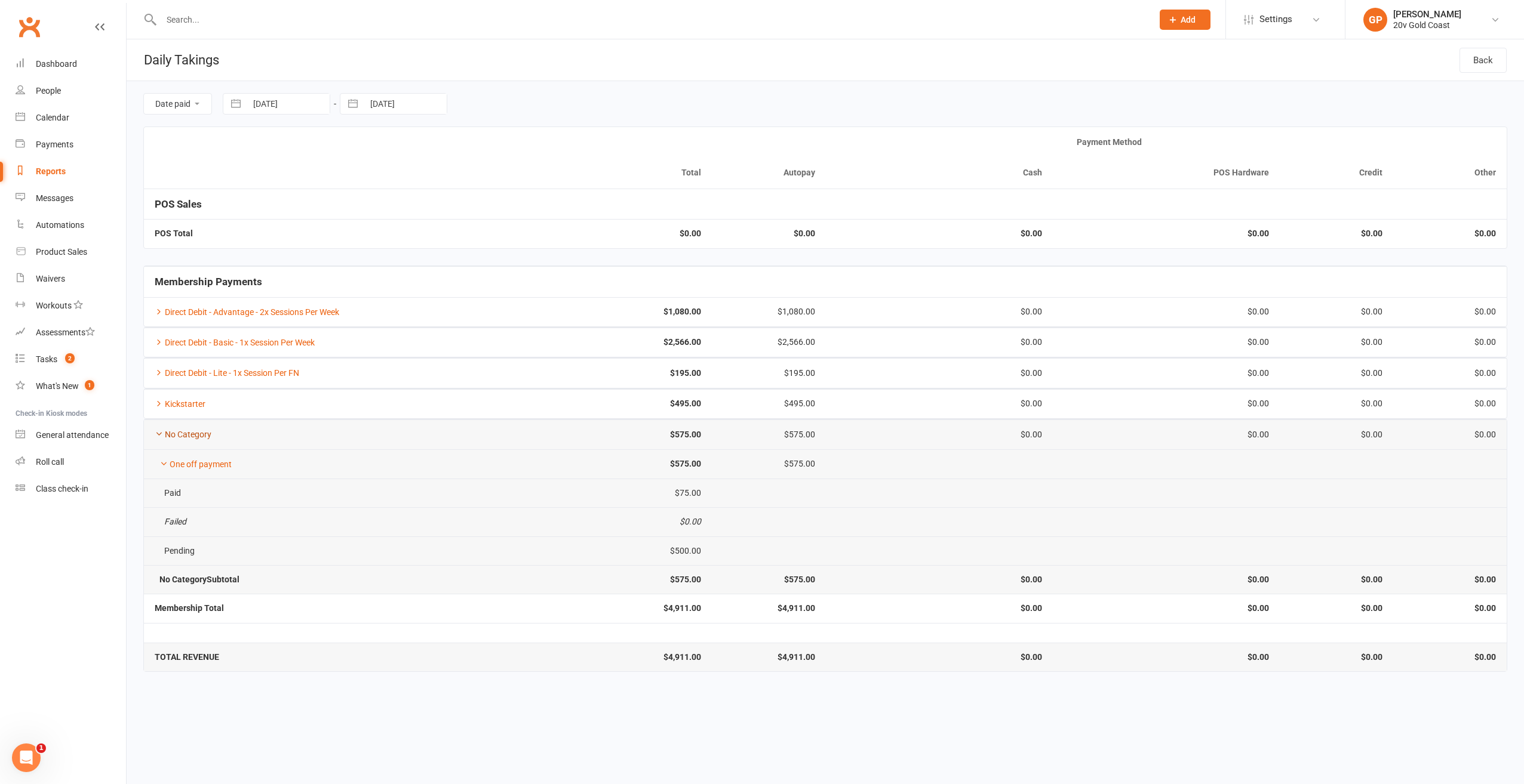
click at [160, 430] on icon at bounding box center [159, 434] width 8 height 8
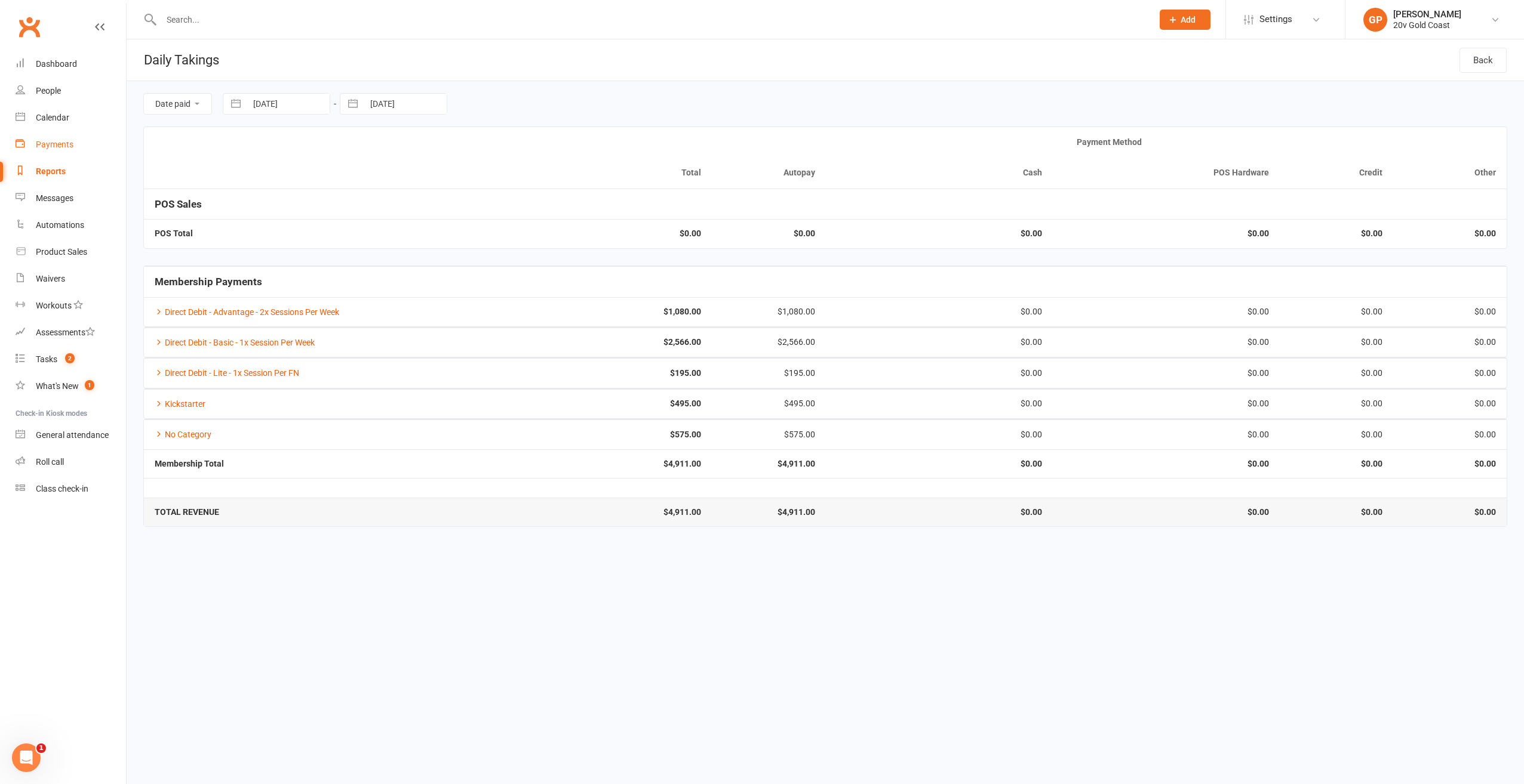
click at [53, 146] on div "Payments" at bounding box center [54, 145] width 37 height 10
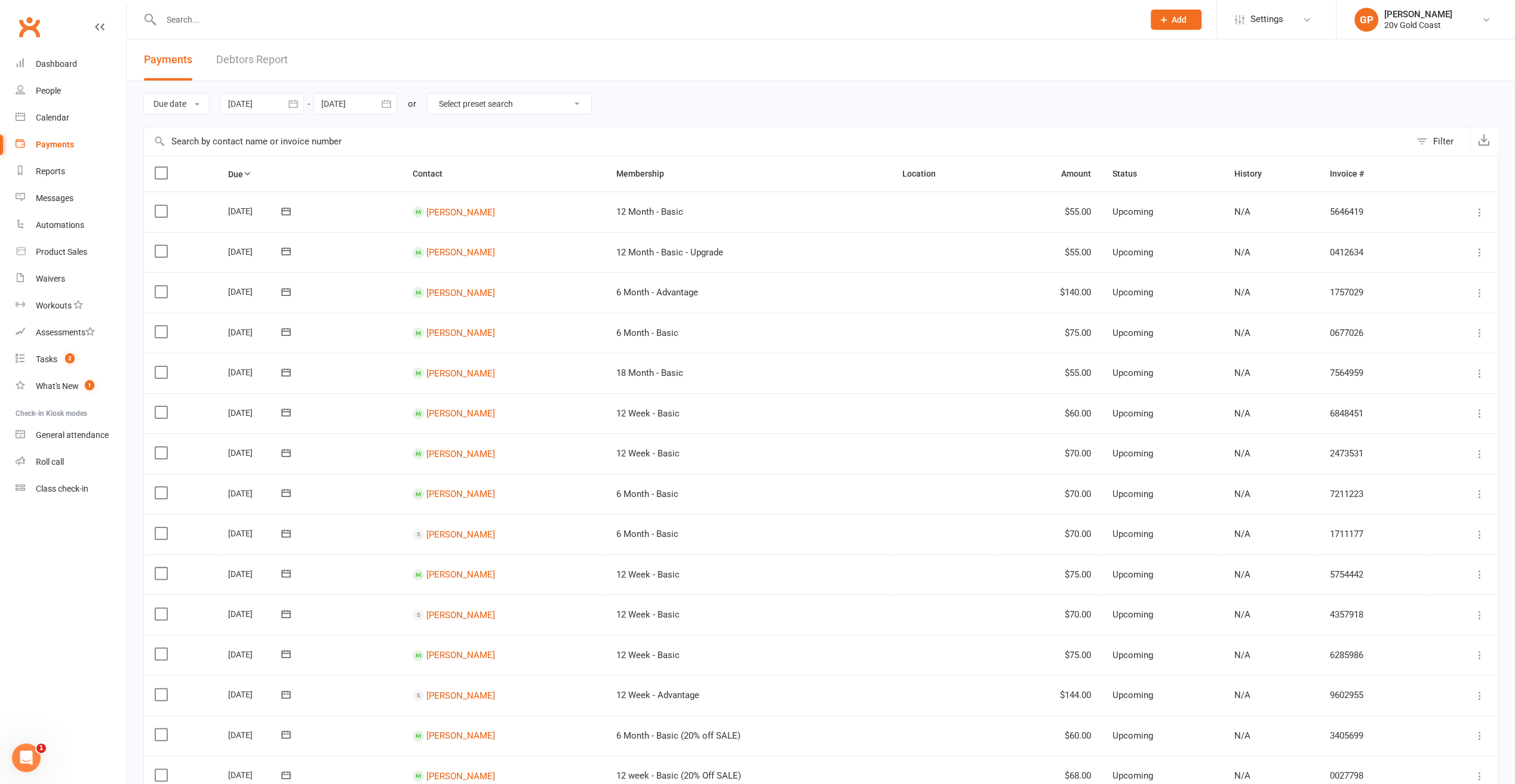
click at [303, 106] on button "button" at bounding box center [293, 104] width 22 height 22
click at [427, 132] on icon "button" at bounding box center [428, 133] width 8 height 10
click at [332, 203] on button "09" at bounding box center [321, 200] width 25 height 22
type input "09 Sep 2025"
click at [393, 103] on icon "button" at bounding box center [387, 104] width 12 height 12
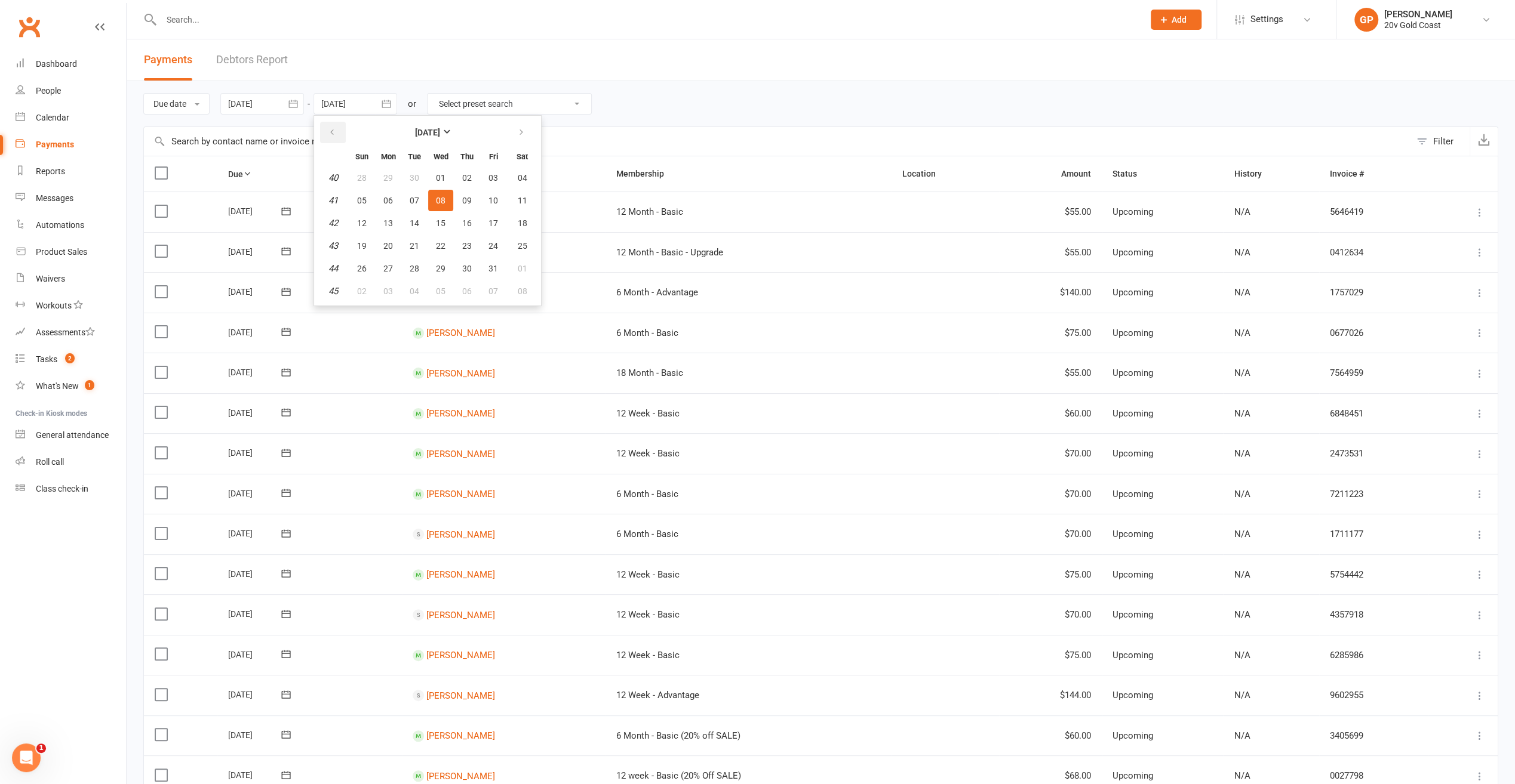
click at [336, 128] on icon "button" at bounding box center [331, 133] width 8 height 10
click at [395, 262] on button "29" at bounding box center [388, 268] width 25 height 22
type input "29 Sep 2025"
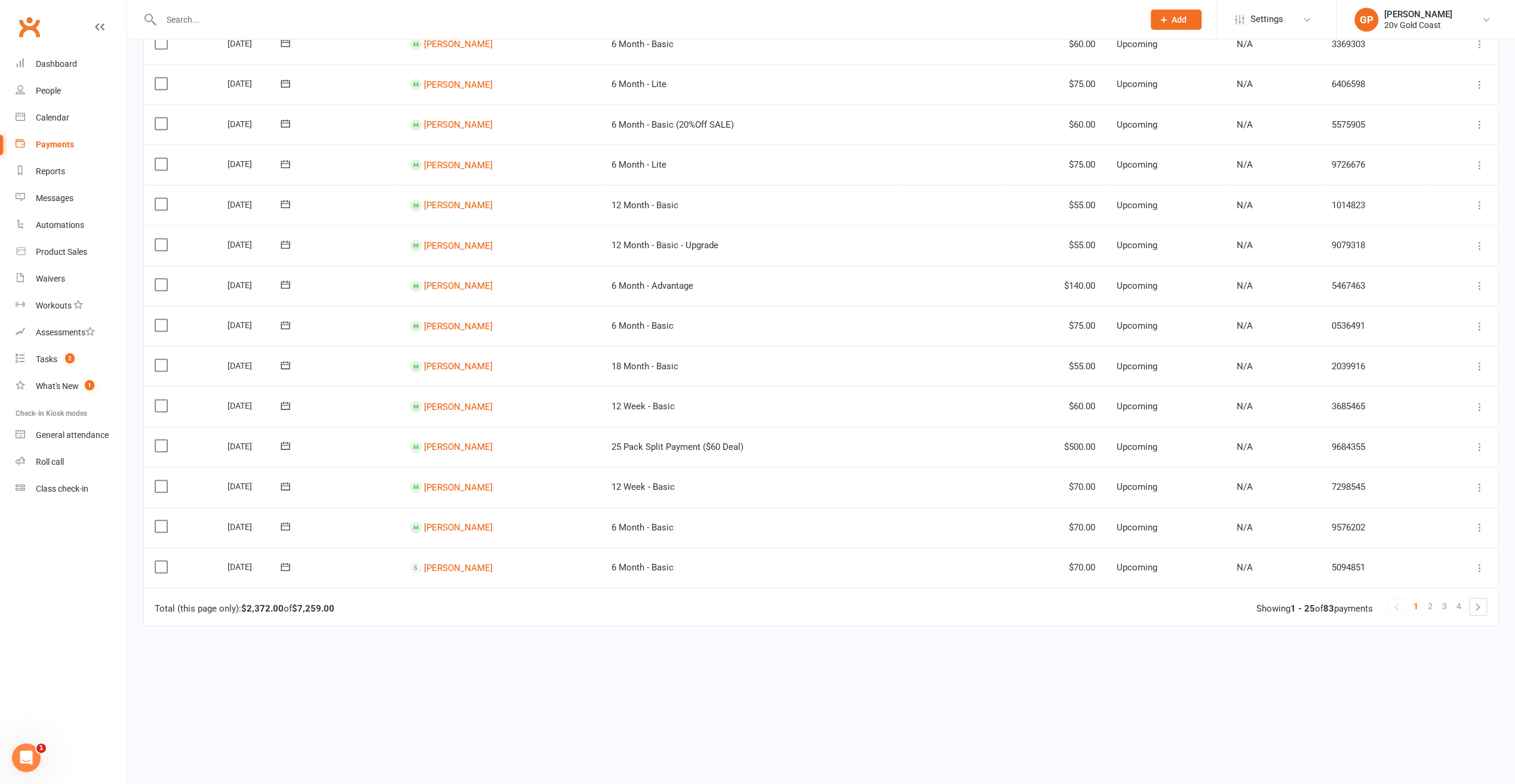
scroll to position [622, 0]
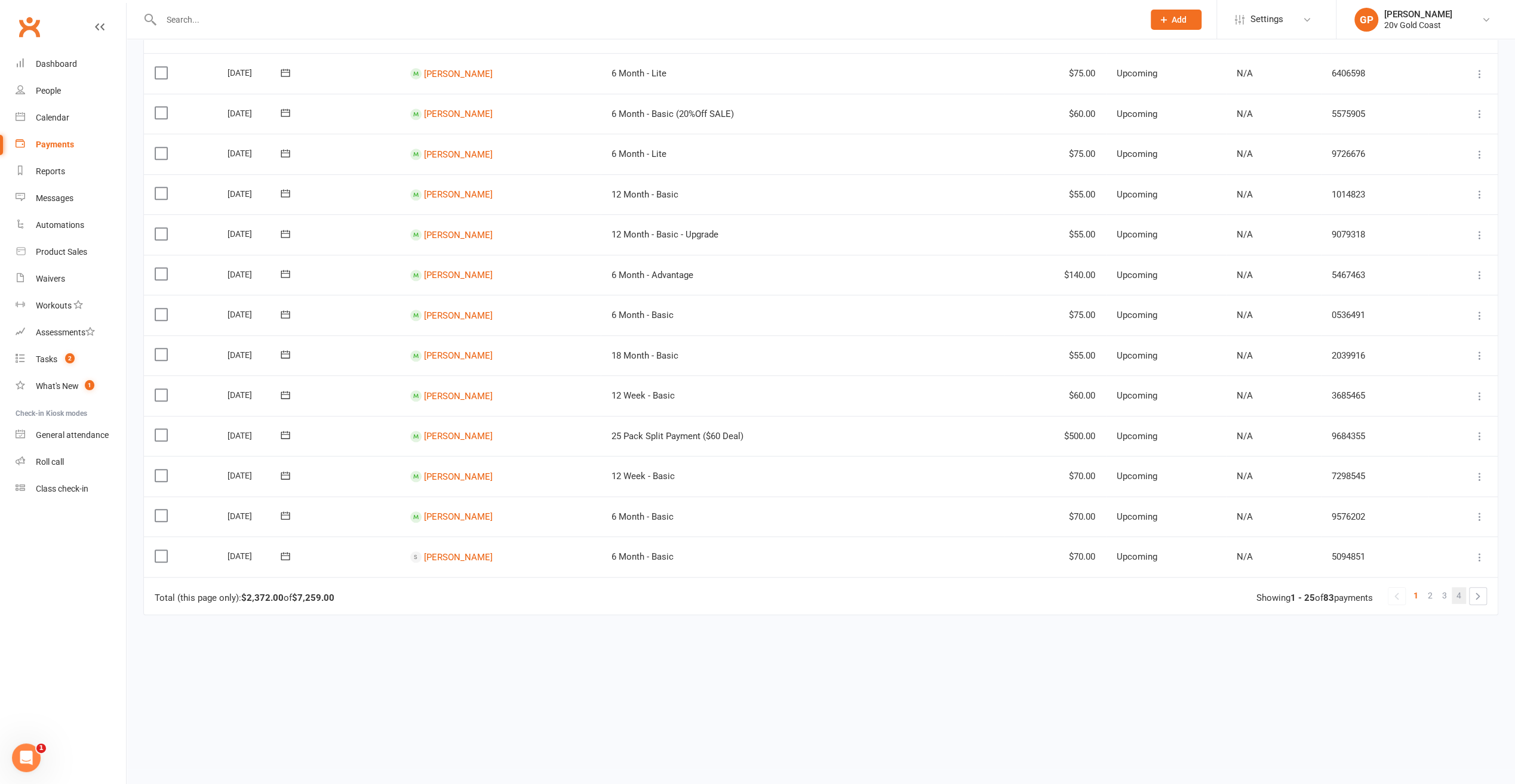
click at [1461, 597] on span "4" at bounding box center [1458, 596] width 5 height 17
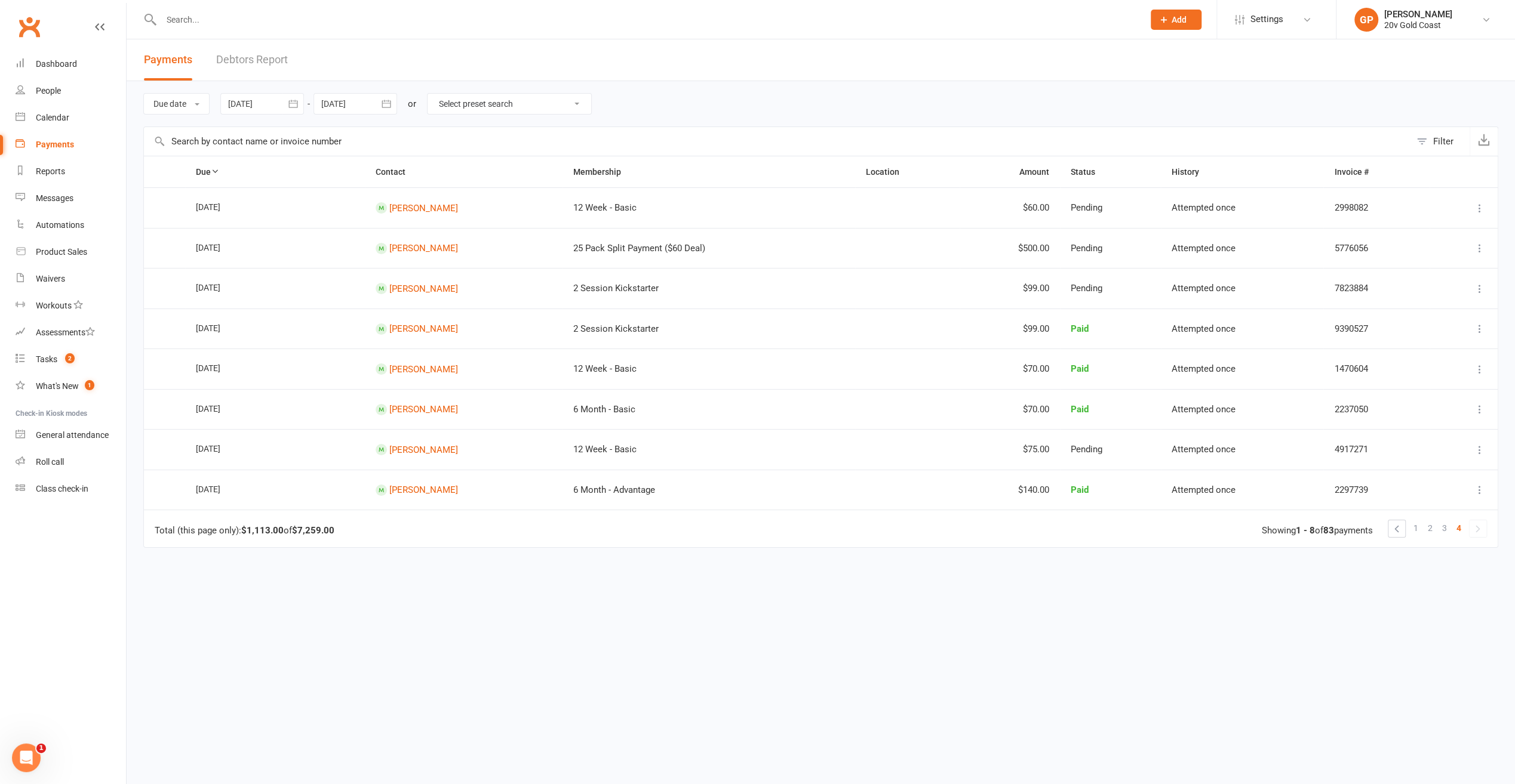
scroll to position [0, 0]
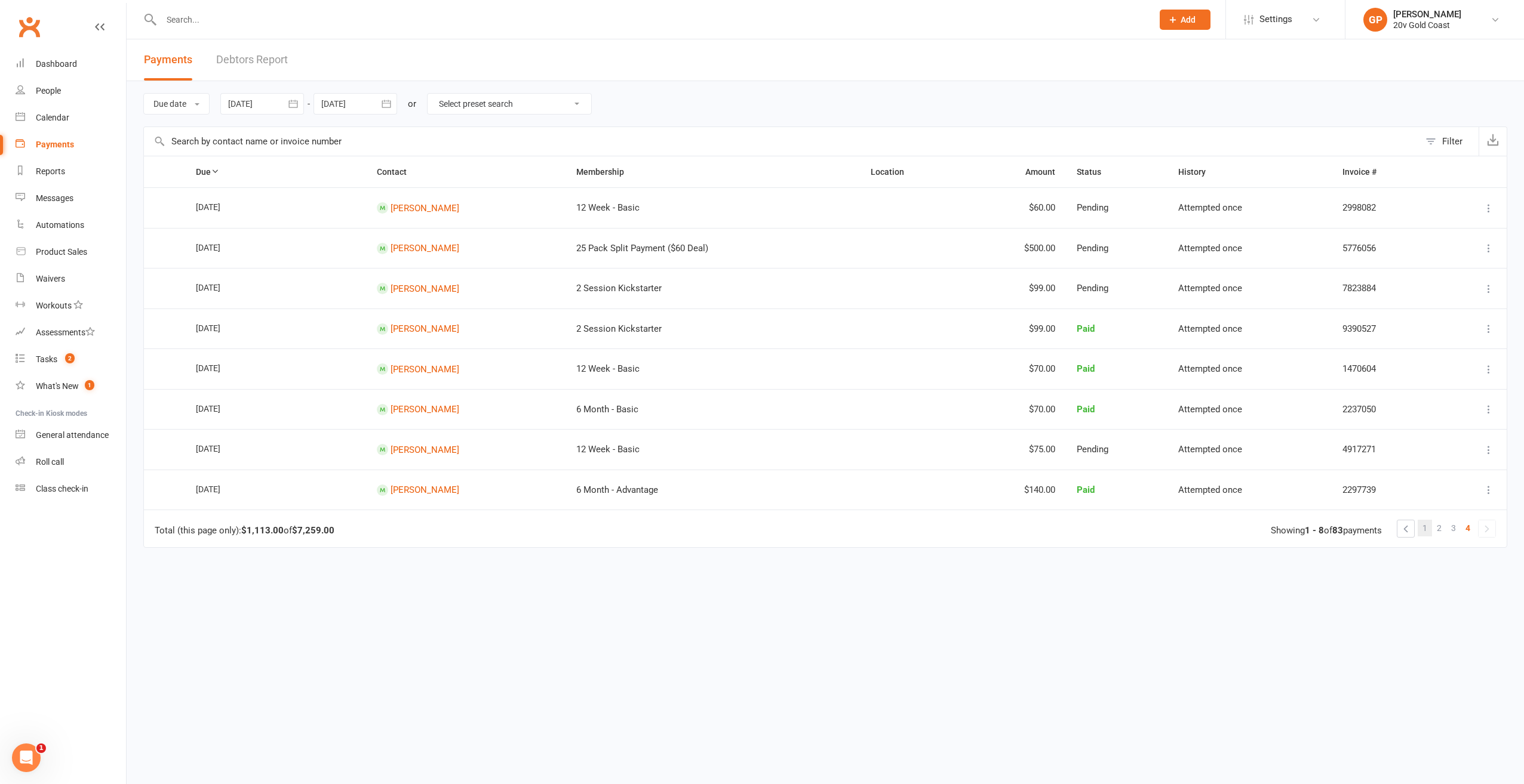
click at [1429, 524] on link "1" at bounding box center [1424, 528] width 15 height 17
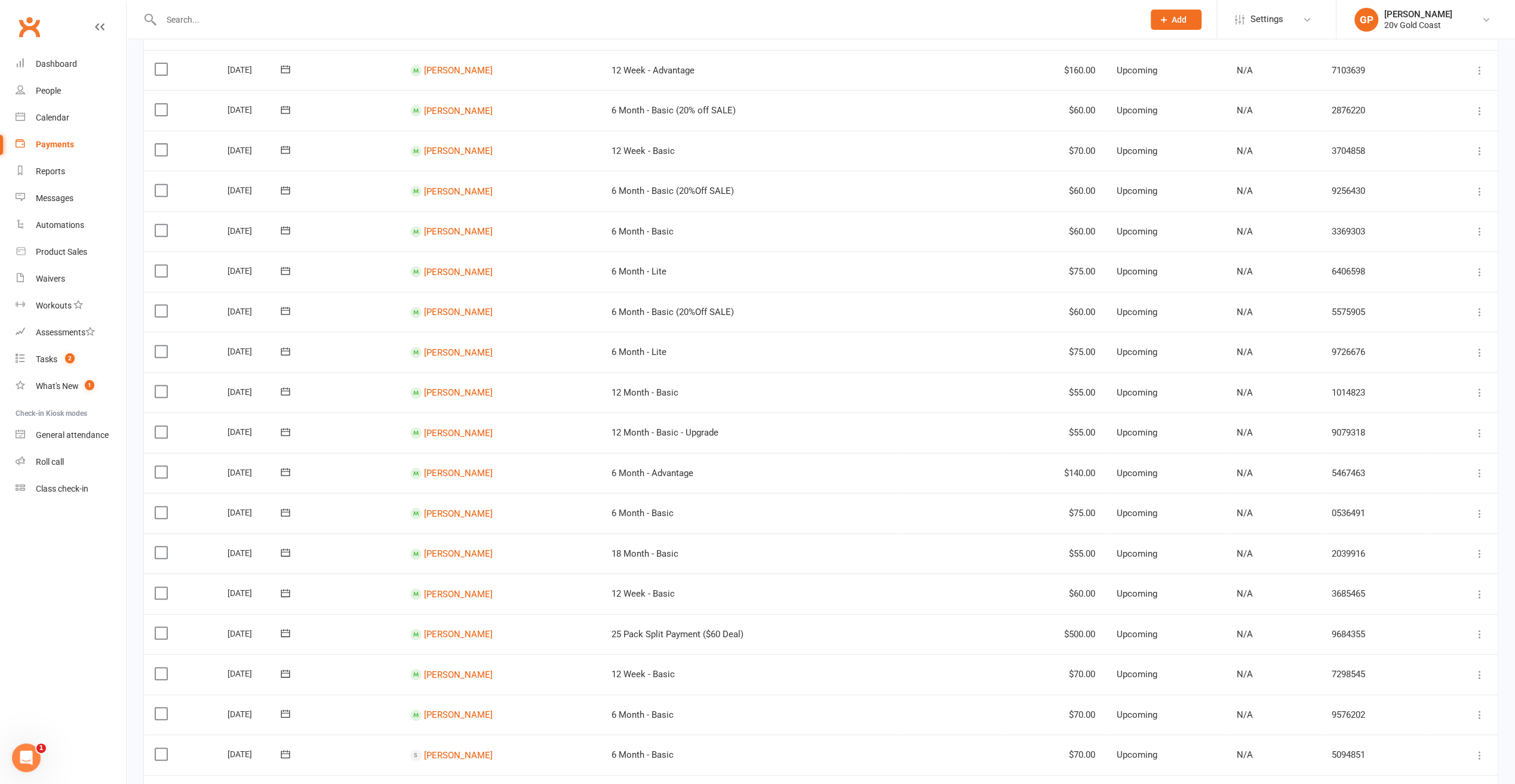
scroll to position [477, 0]
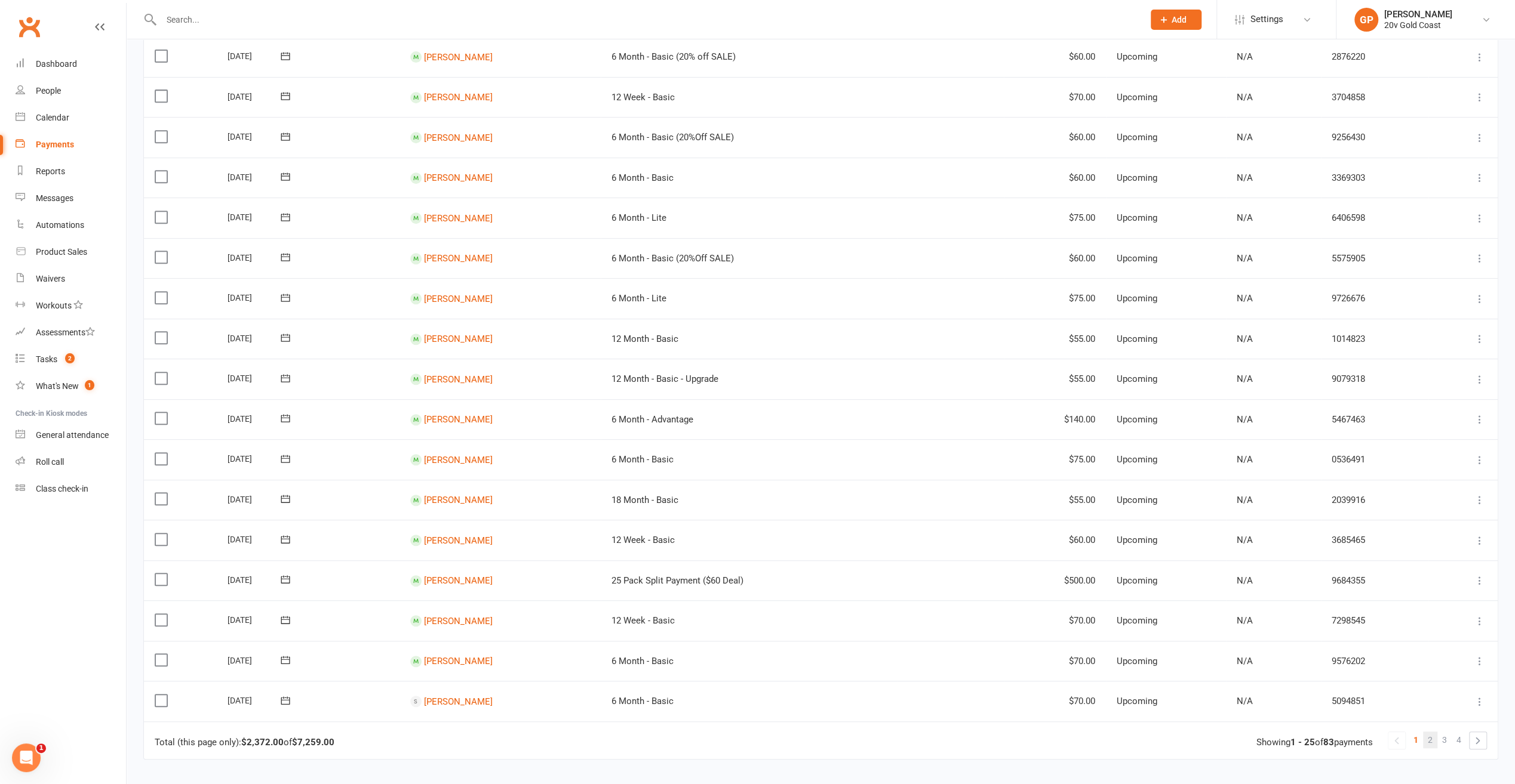
click at [1429, 741] on span "2" at bounding box center [1429, 740] width 5 height 17
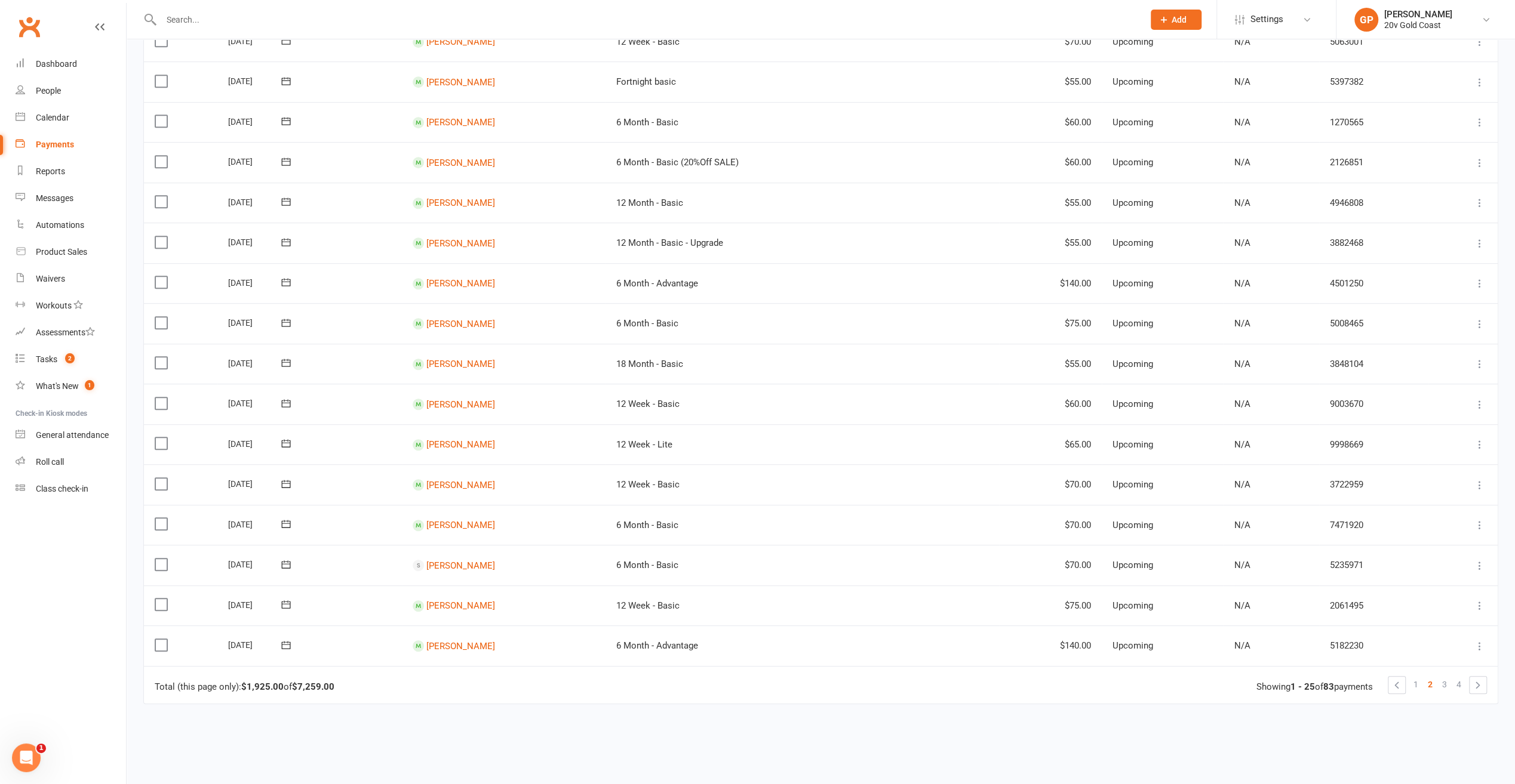
scroll to position [597, 0]
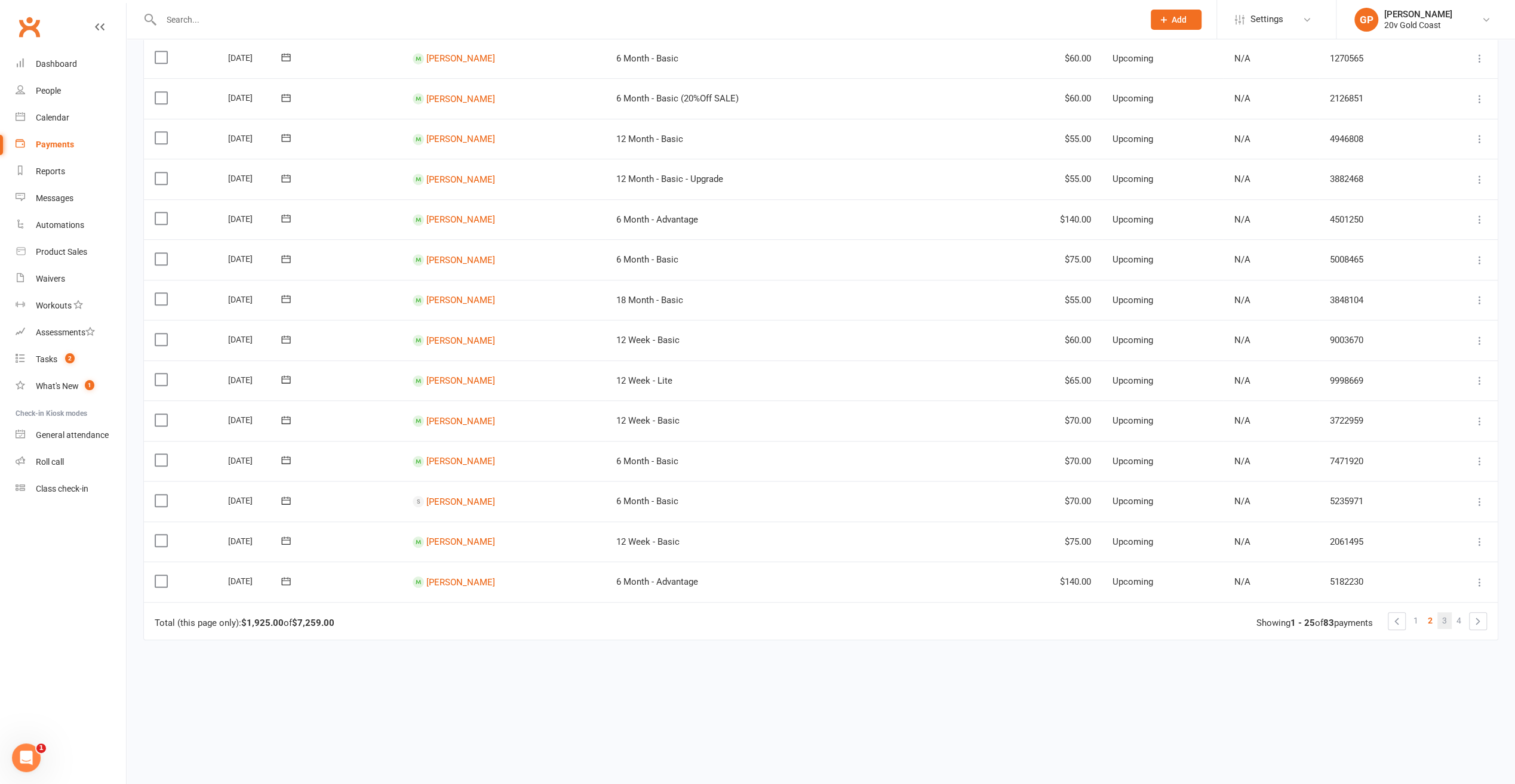
click at [1442, 619] on span "3" at bounding box center [1444, 620] width 5 height 17
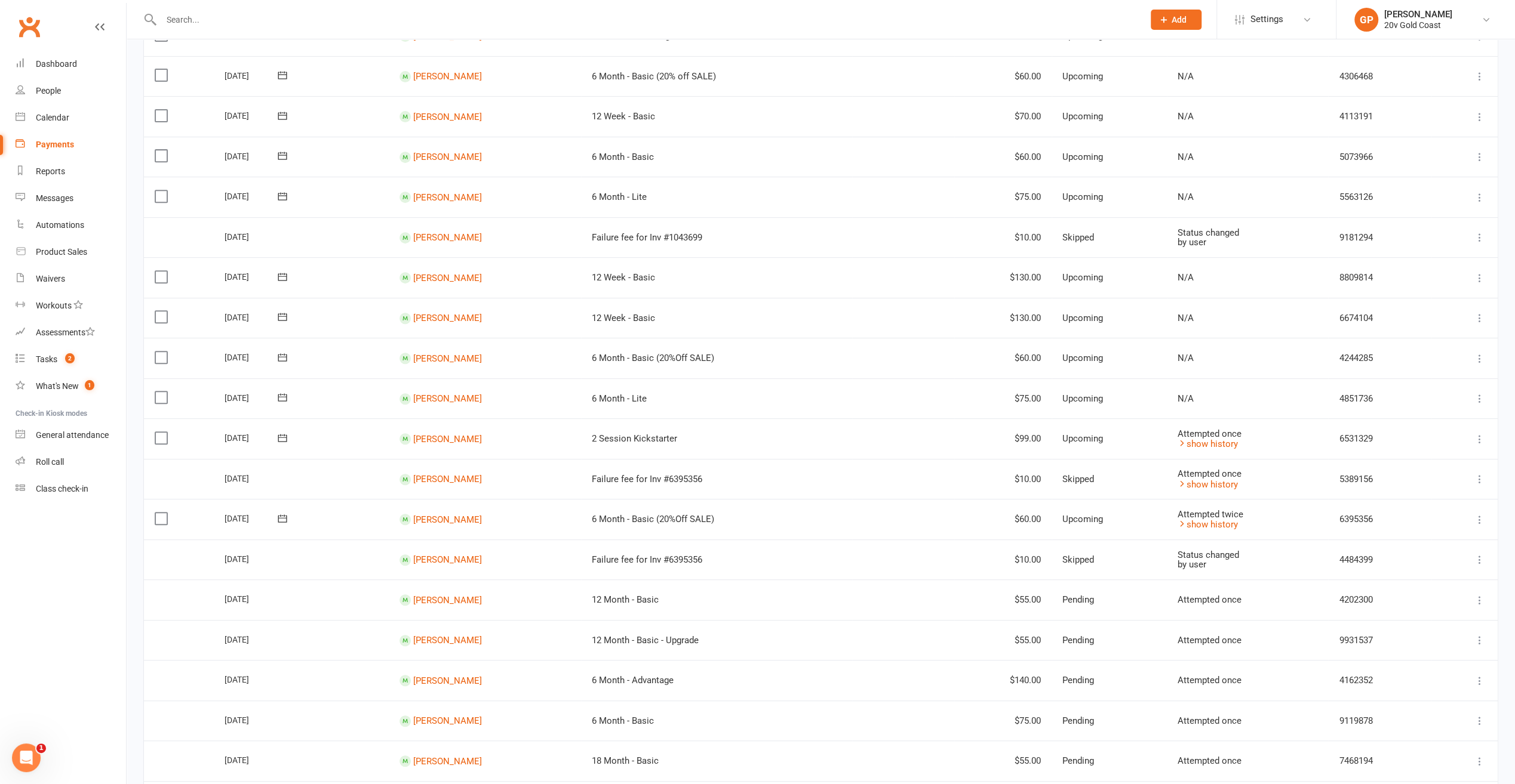
scroll to position [622, 0]
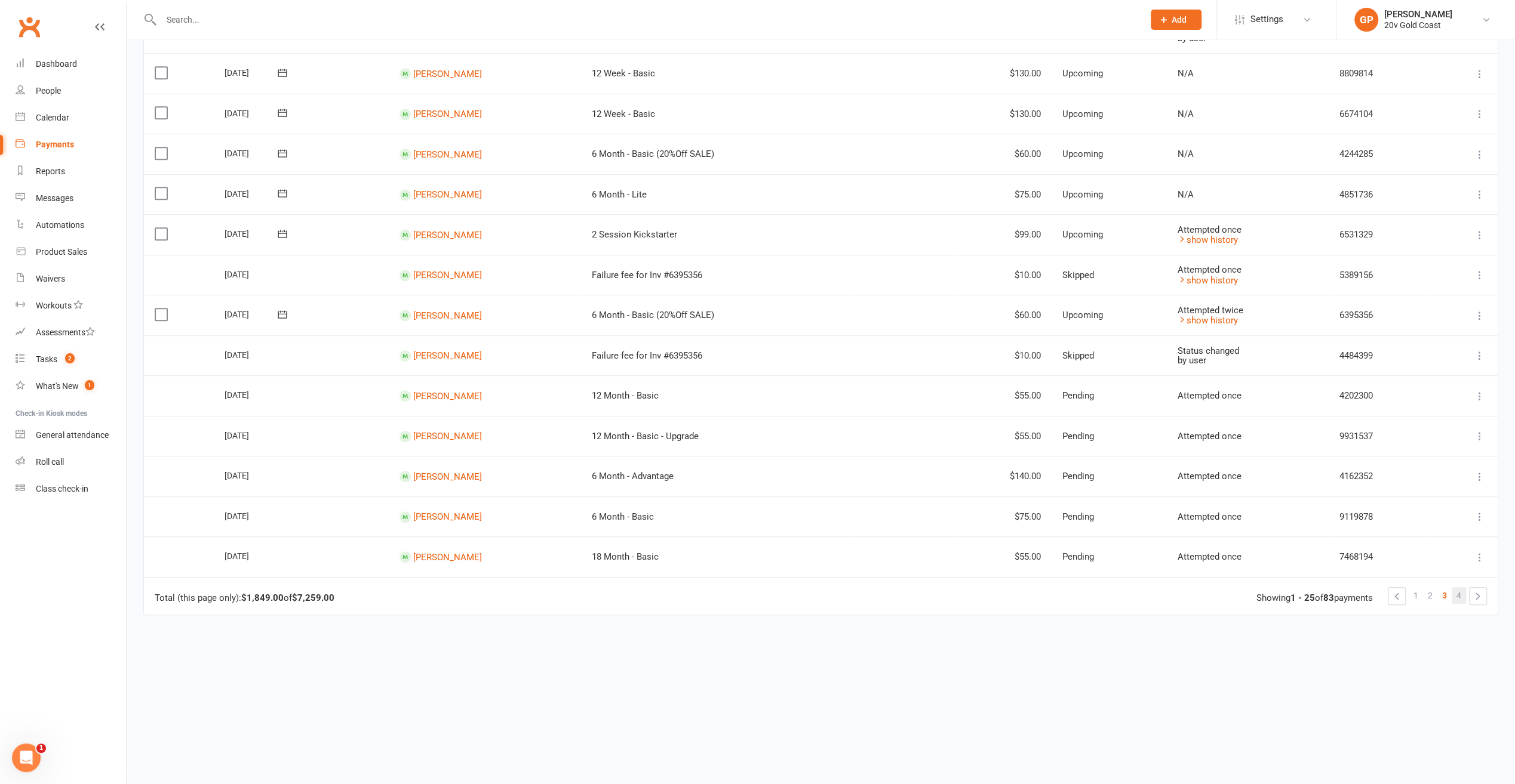
click at [1459, 594] on span "4" at bounding box center [1458, 596] width 5 height 17
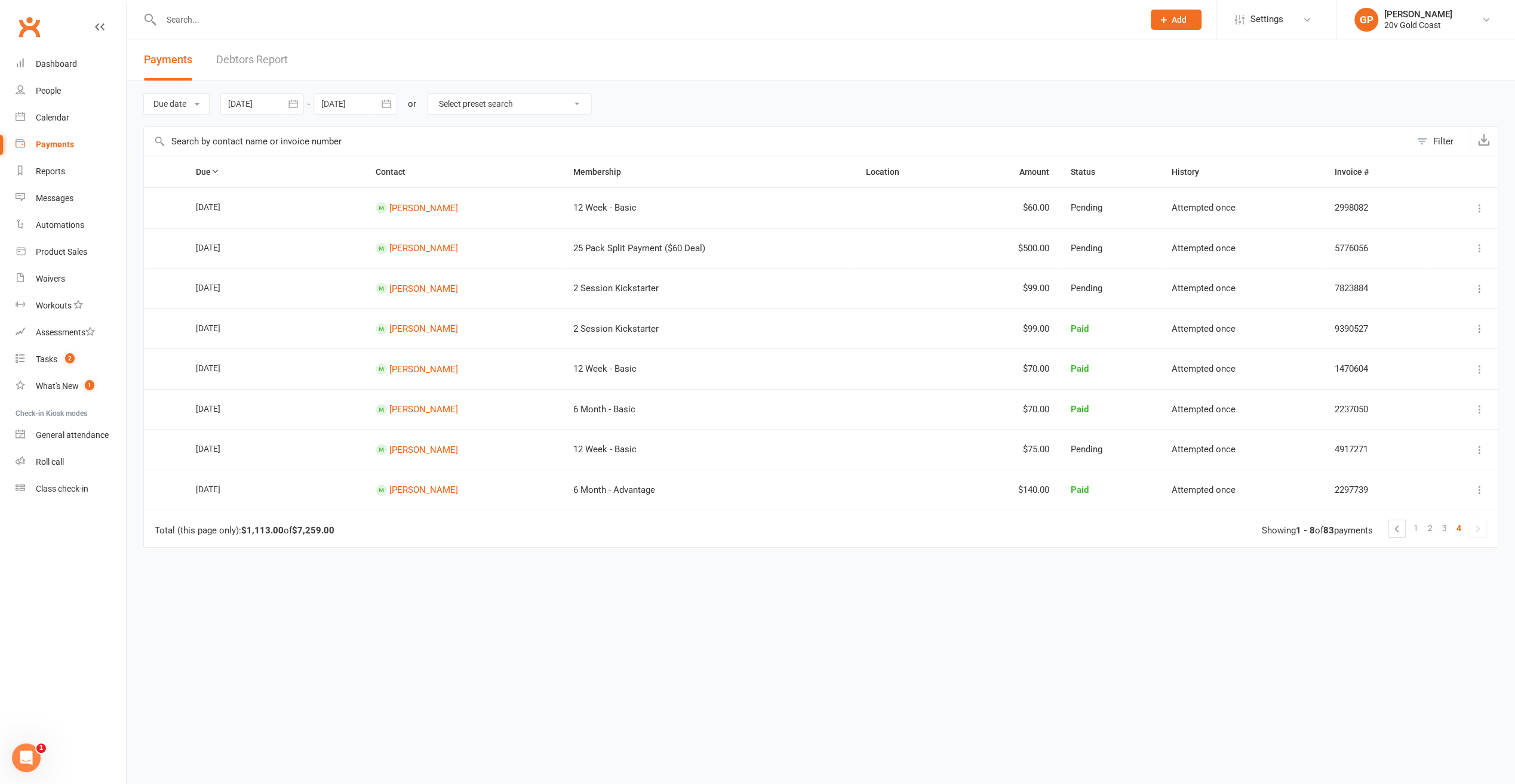
scroll to position [0, 0]
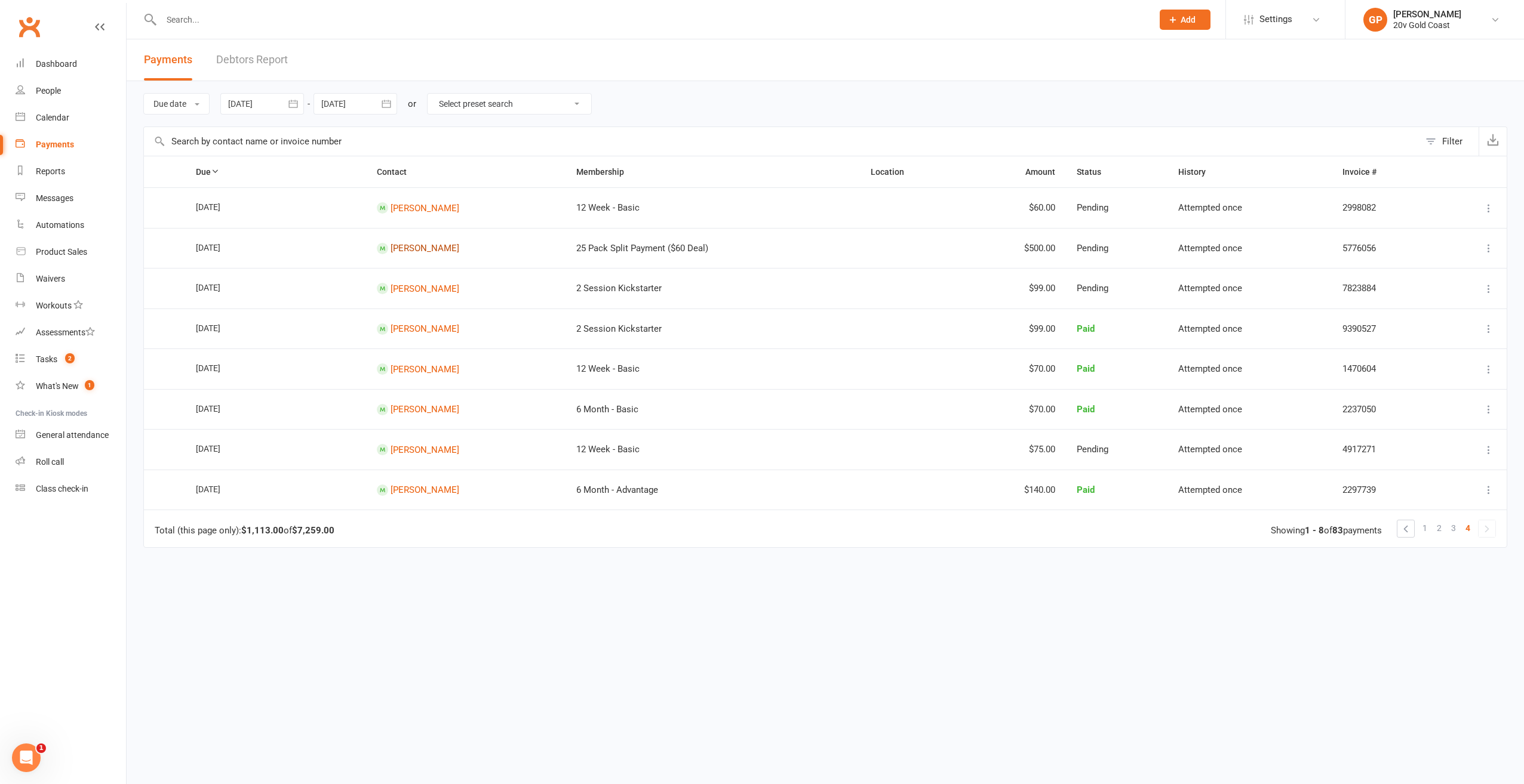
click at [391, 244] on link "Karen Weaver" at bounding box center [425, 248] width 69 height 11
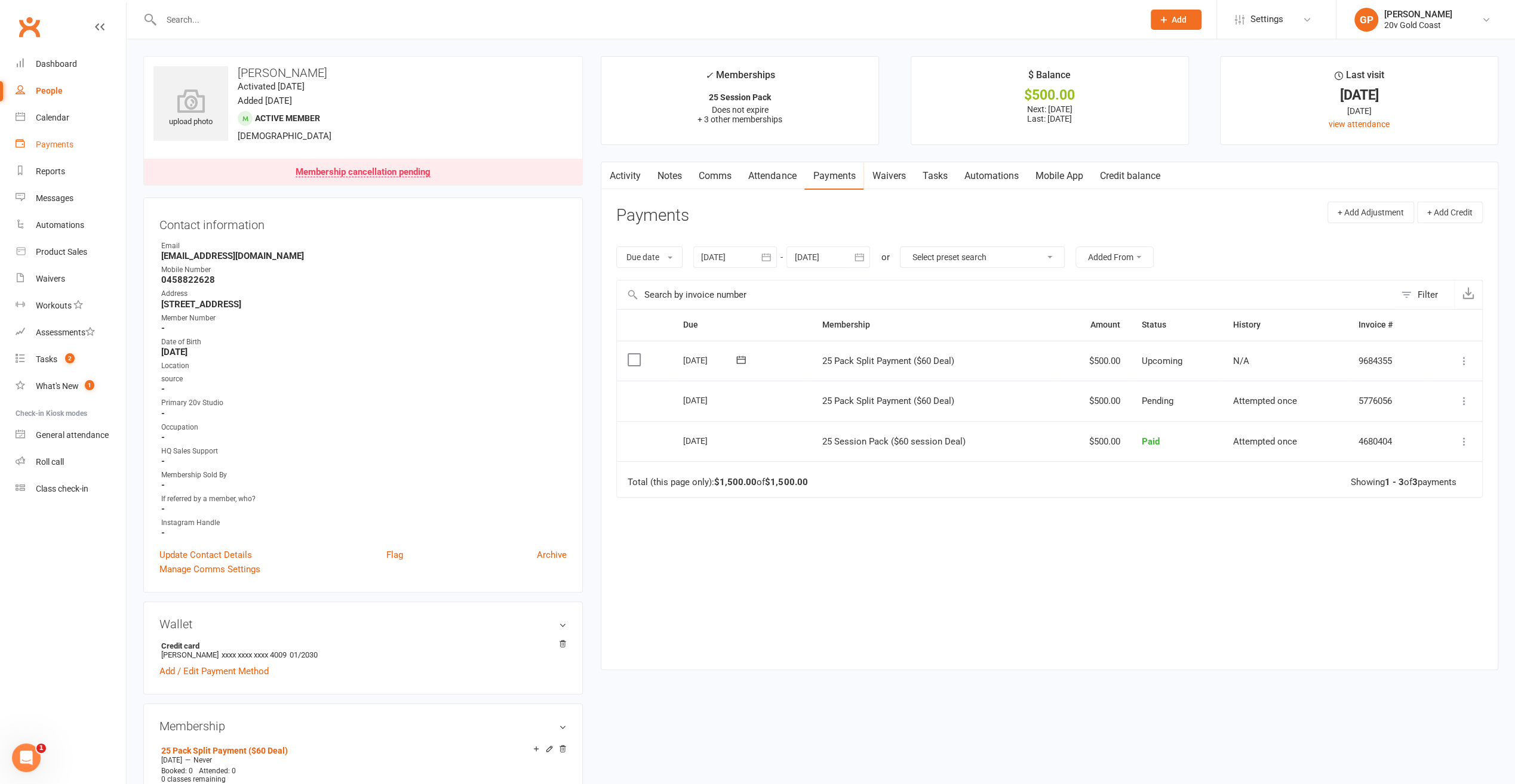
click at [55, 147] on div "Payments" at bounding box center [54, 145] width 37 height 10
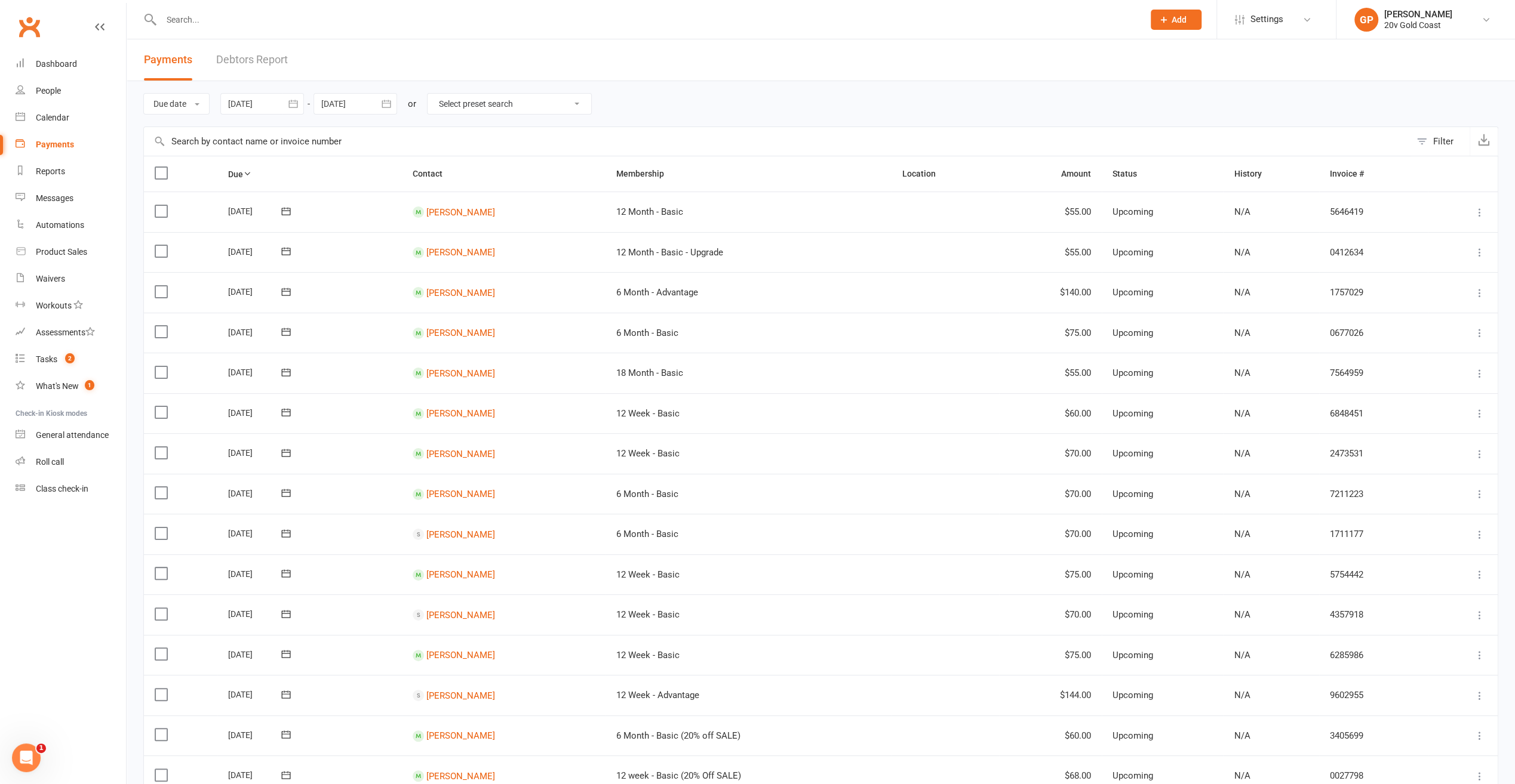
click at [296, 98] on icon "button" at bounding box center [293, 104] width 12 height 12
click at [431, 134] on icon "button" at bounding box center [428, 133] width 8 height 10
click at [322, 205] on button "09" at bounding box center [321, 200] width 25 height 22
type input "09 Sep 2025"
click at [380, 107] on button "button" at bounding box center [387, 104] width 22 height 22
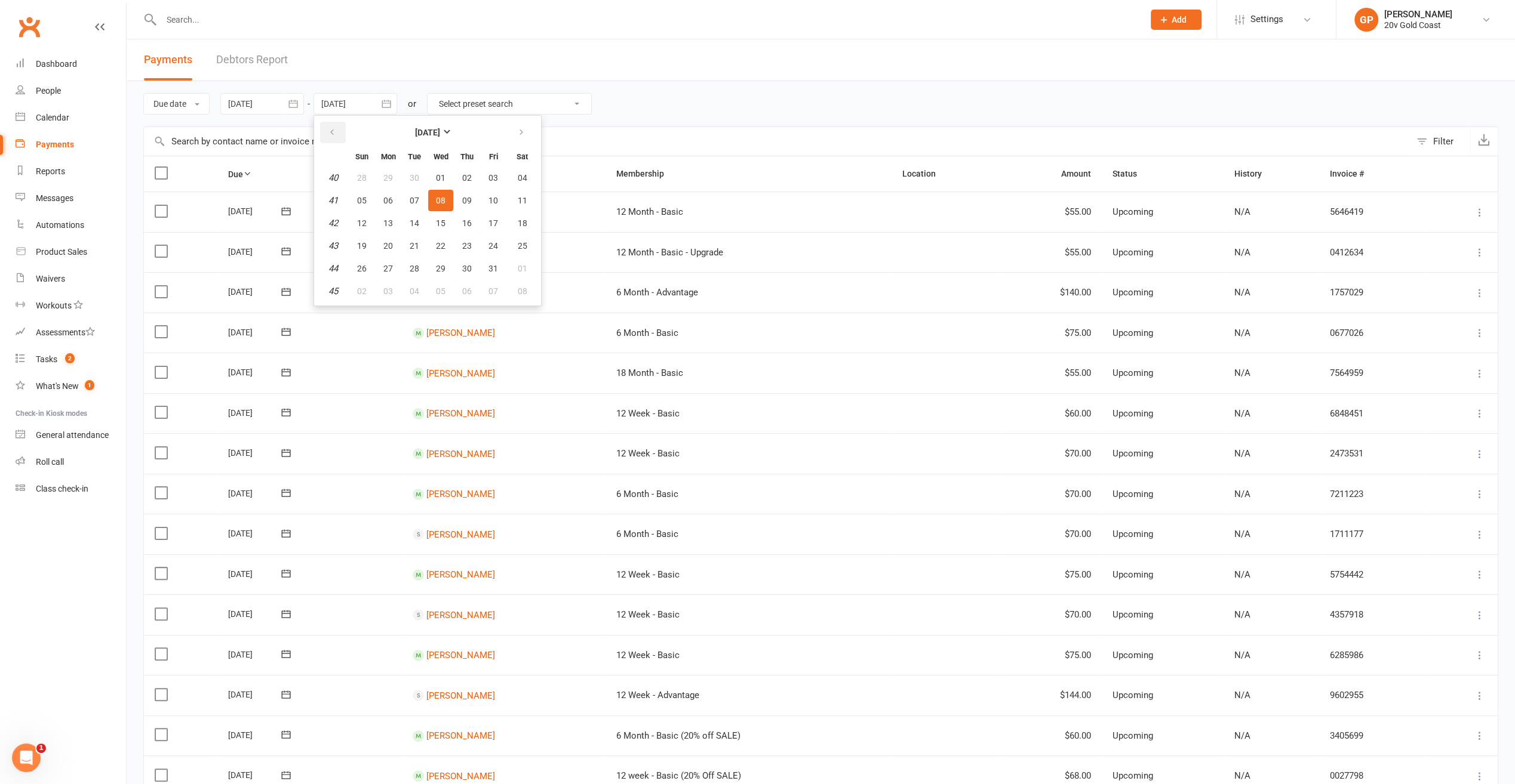
click at [340, 132] on button "button" at bounding box center [332, 132] width 26 height 22
click at [397, 266] on button "29" at bounding box center [388, 268] width 25 height 22
type input "29 Sep 2025"
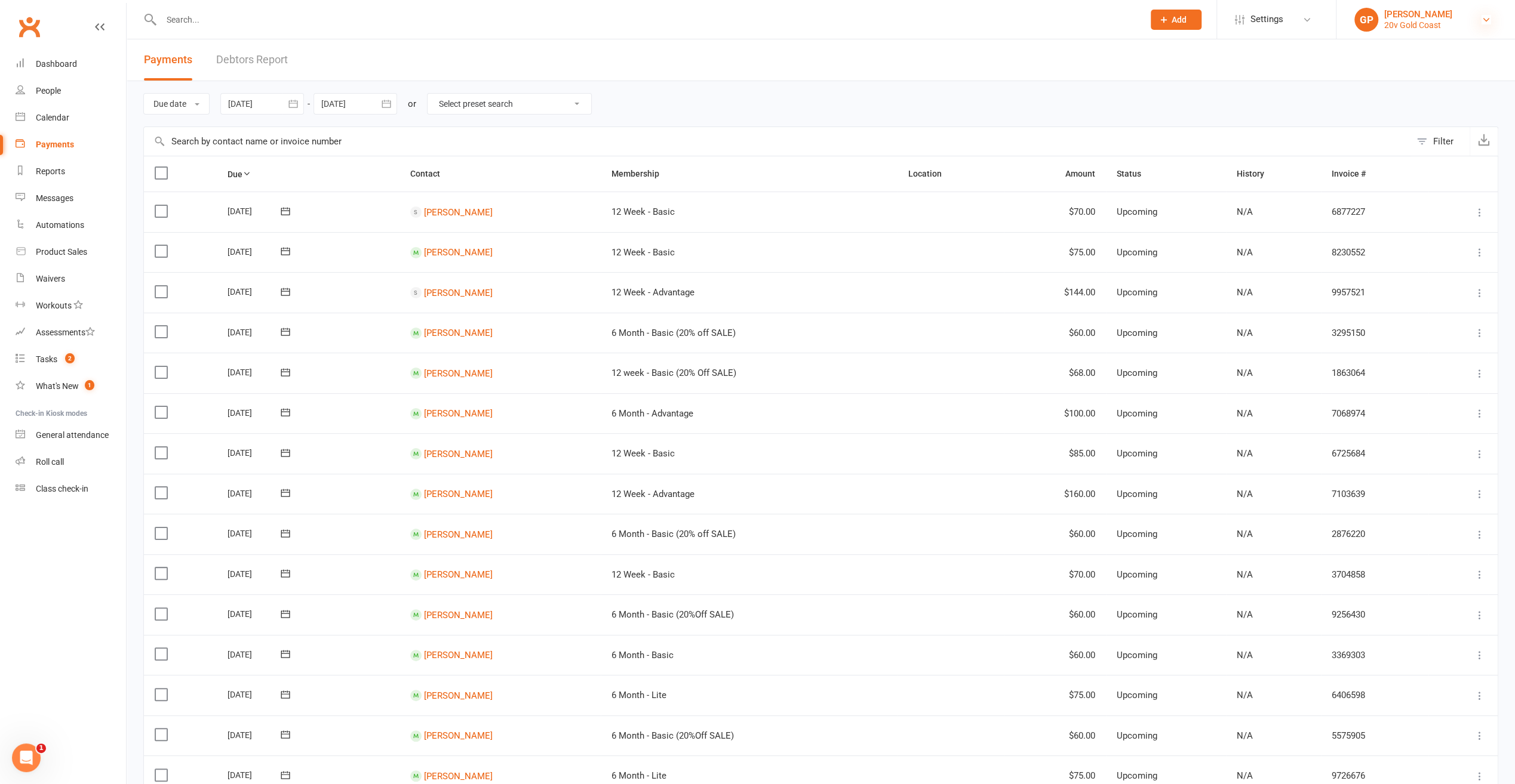
click at [1483, 19] on icon at bounding box center [1486, 20] width 10 height 10
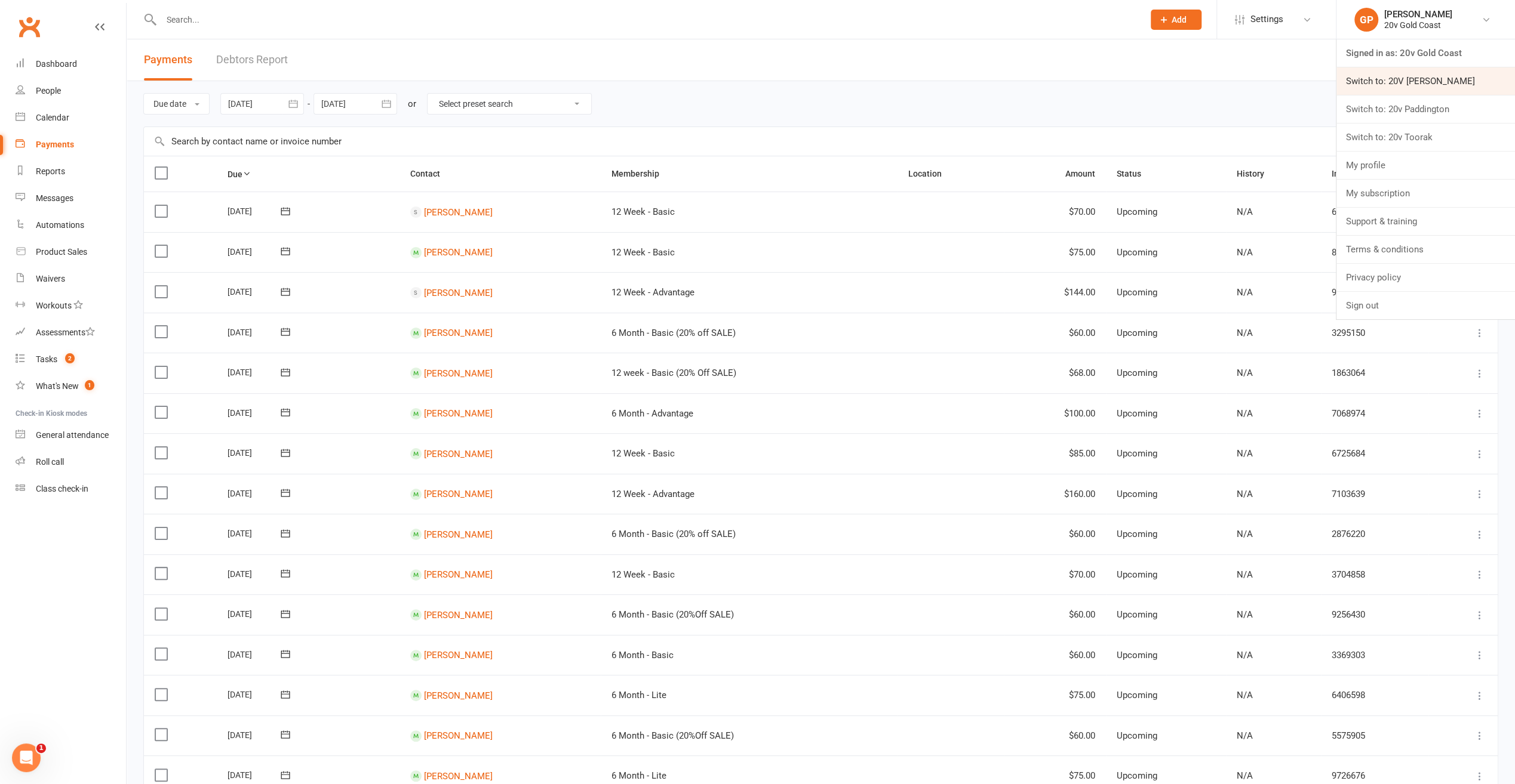
click at [1419, 80] on link "Switch to: 20V Leichhardt" at bounding box center [1425, 81] width 179 height 28
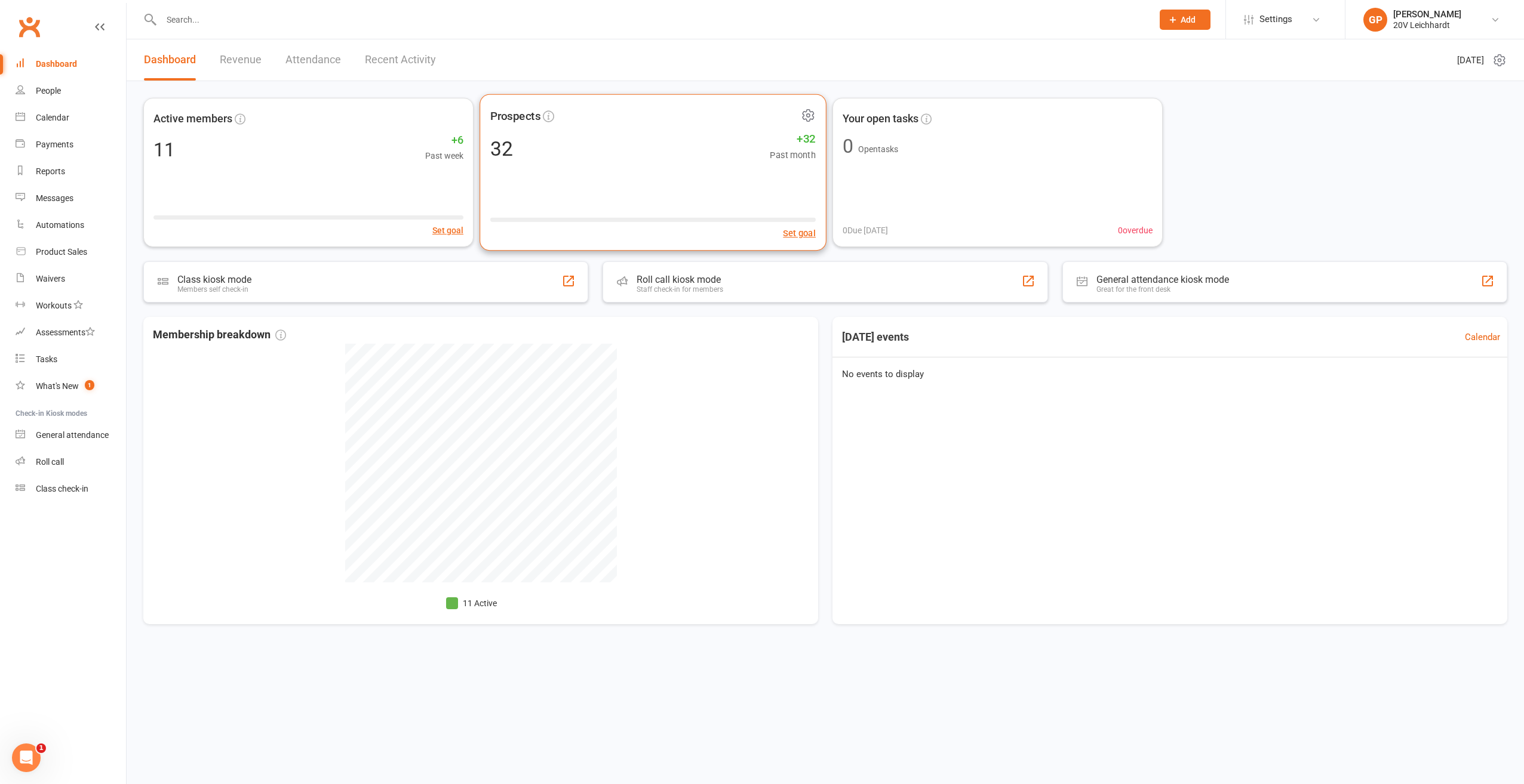
click at [501, 147] on div "32" at bounding box center [501, 148] width 23 height 21
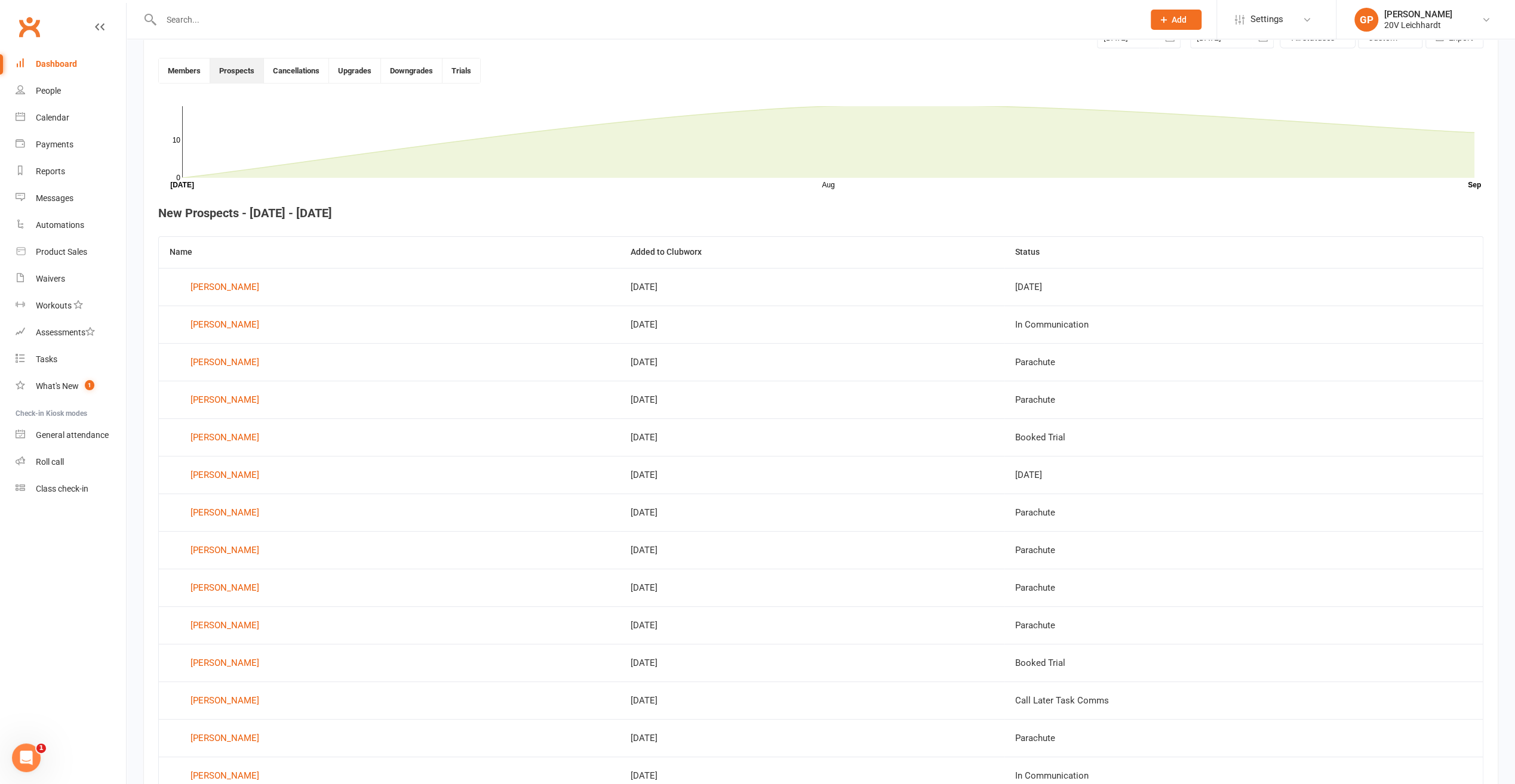
scroll to position [324, 0]
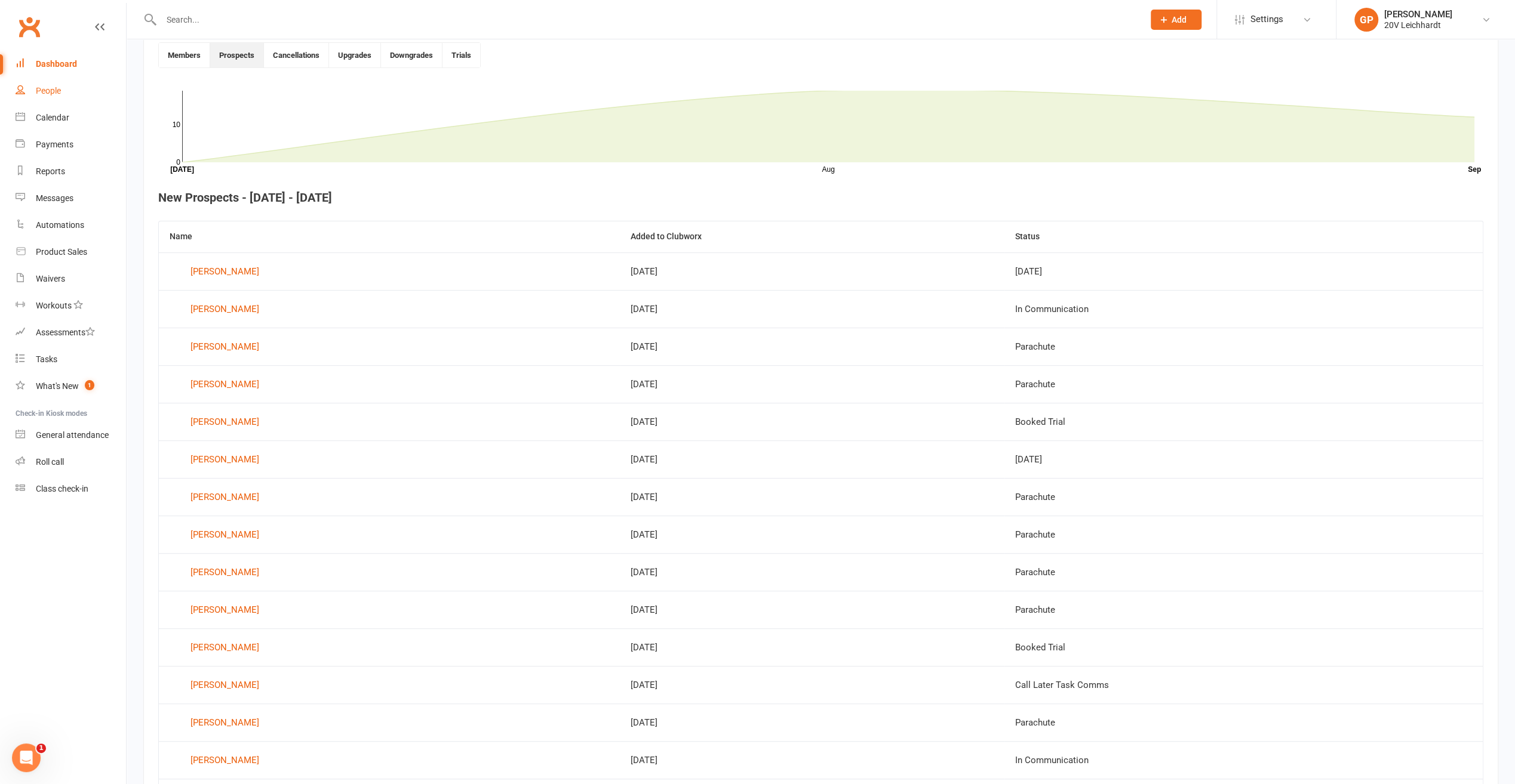
click at [50, 95] on div "People" at bounding box center [47, 91] width 25 height 10
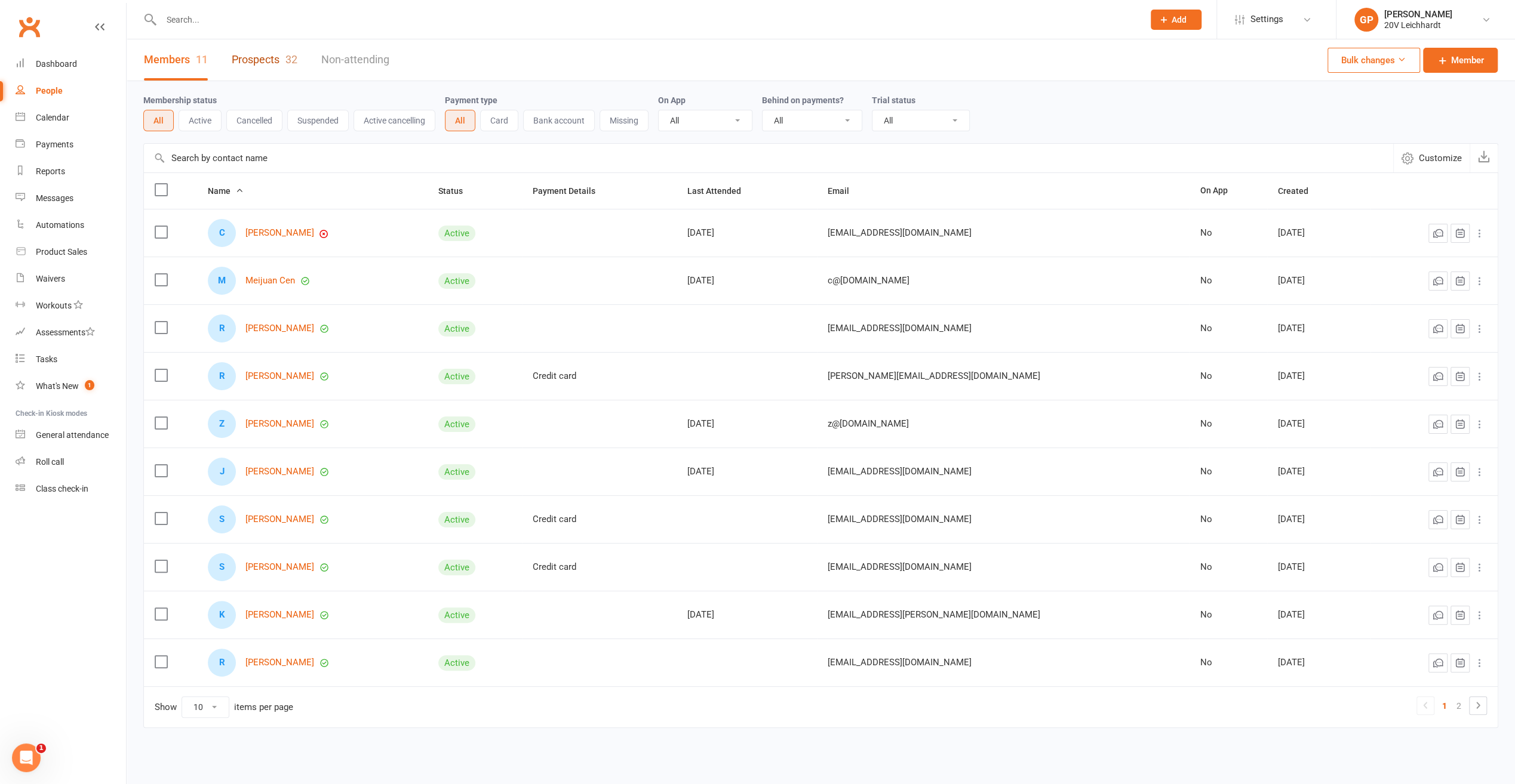
click at [278, 60] on link "Prospects 32" at bounding box center [264, 60] width 66 height 41
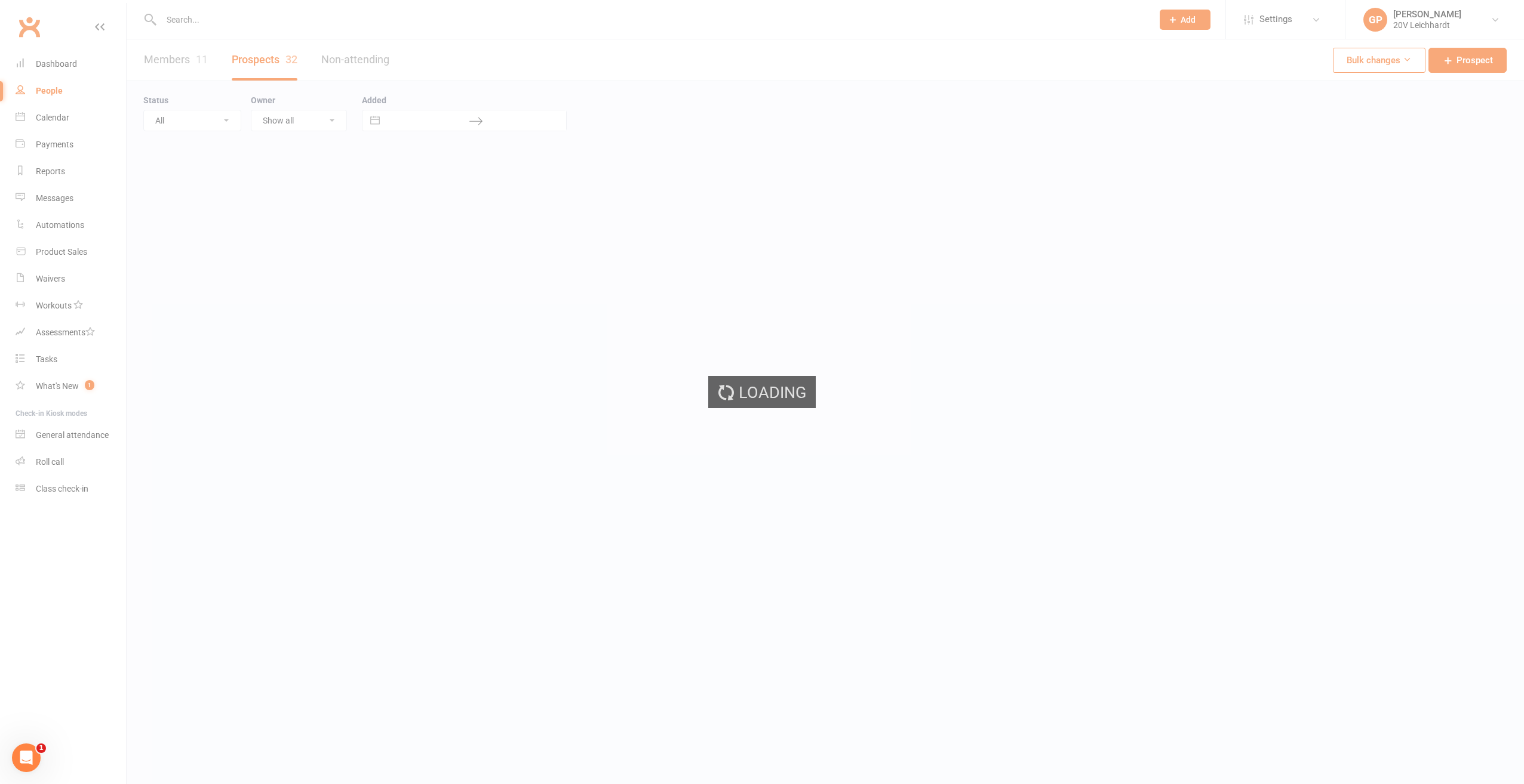
select select "100"
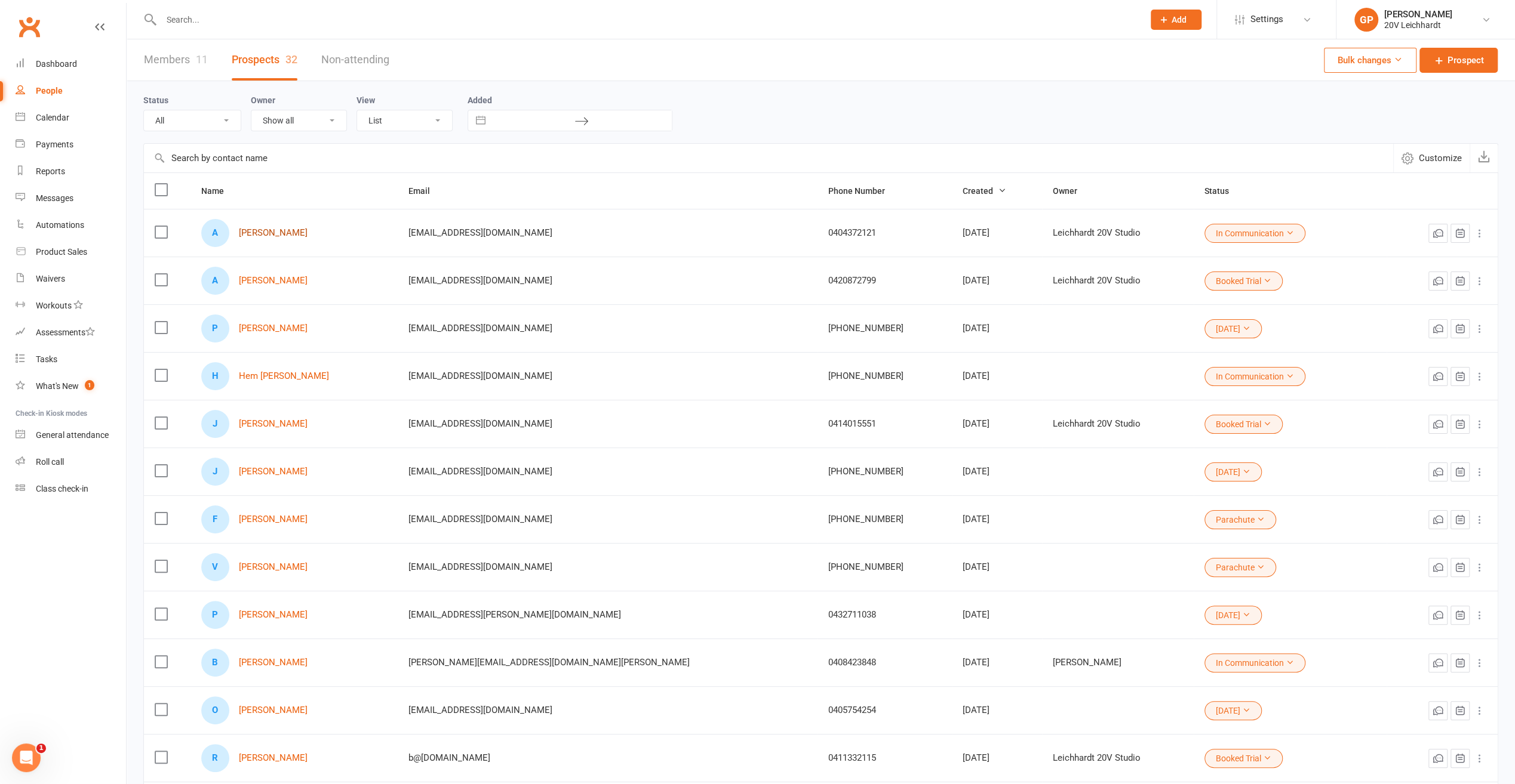
click at [270, 232] on link "[PERSON_NAME]" at bounding box center [273, 233] width 69 height 10
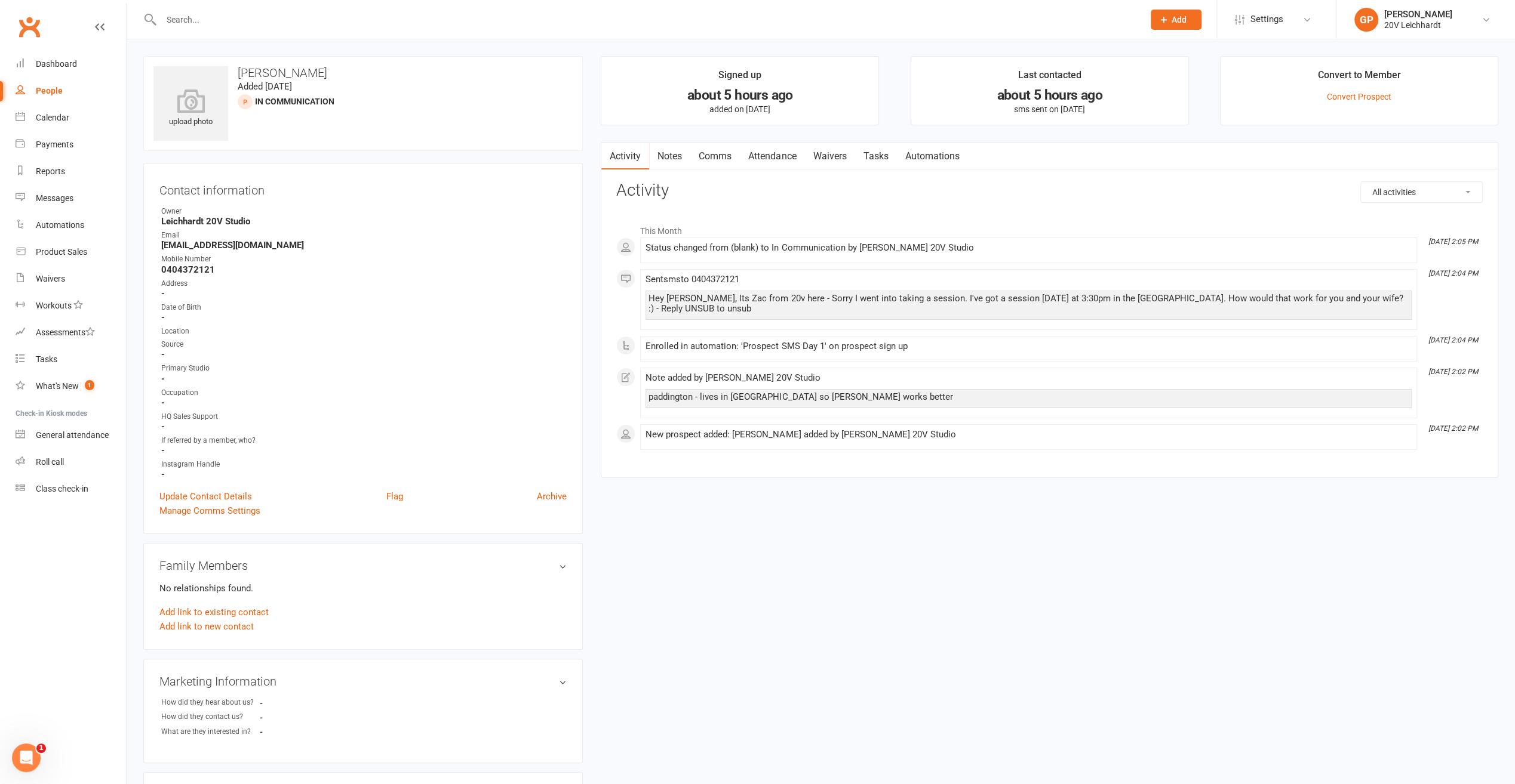
select select "100"
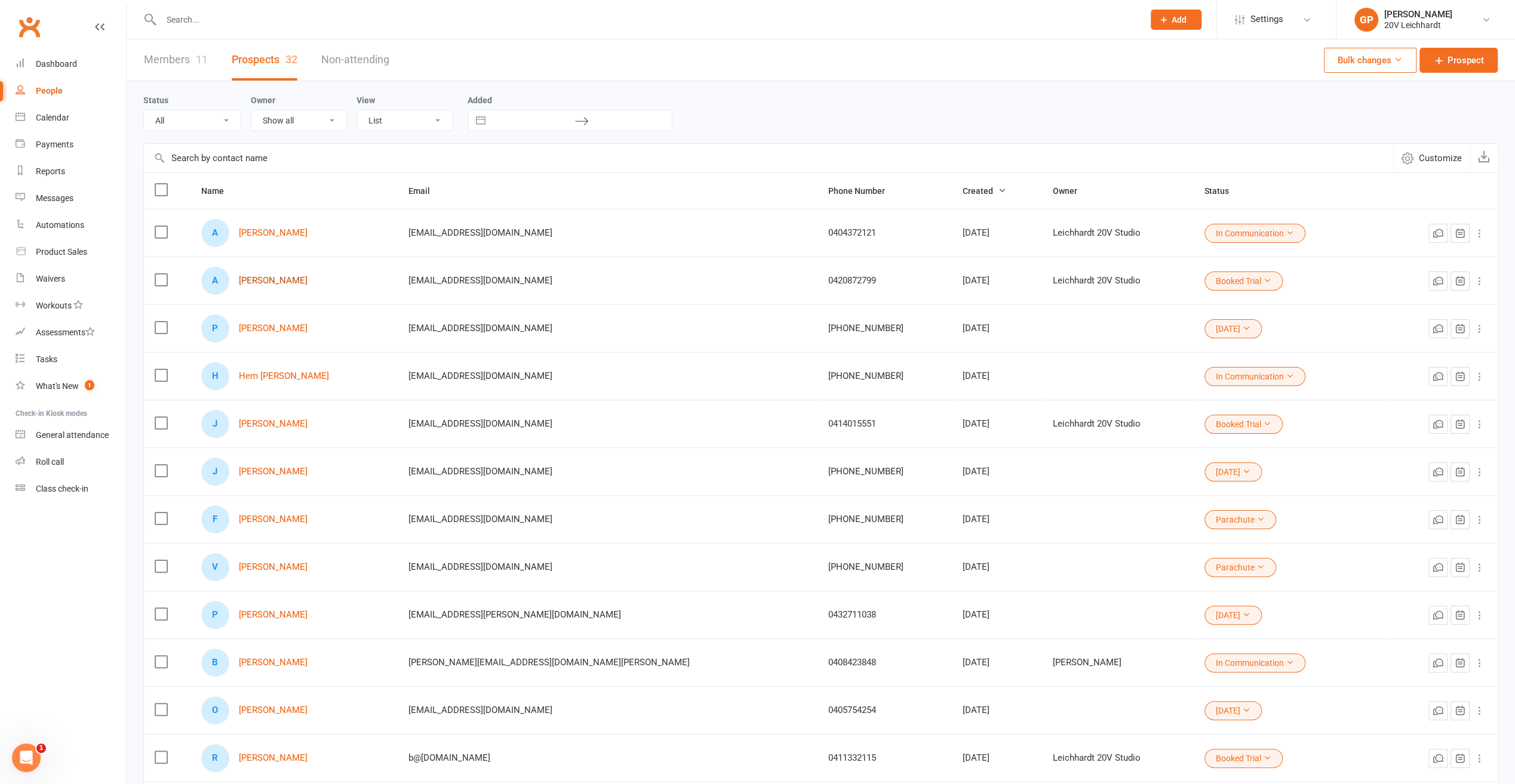
click at [265, 277] on link "[PERSON_NAME]" at bounding box center [273, 281] width 69 height 10
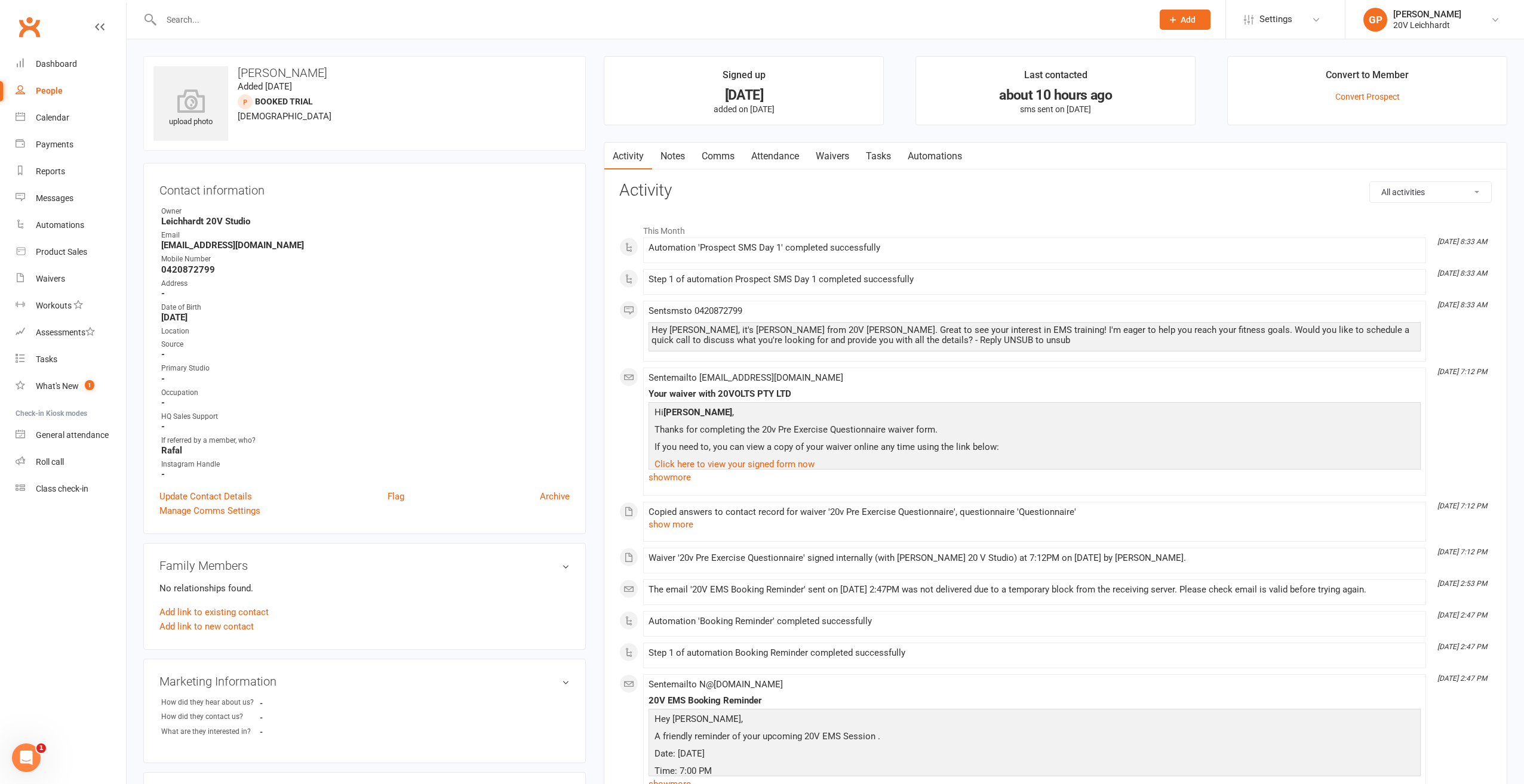
select select "100"
